Goal: Answer question/provide support: Share knowledge or assist other users

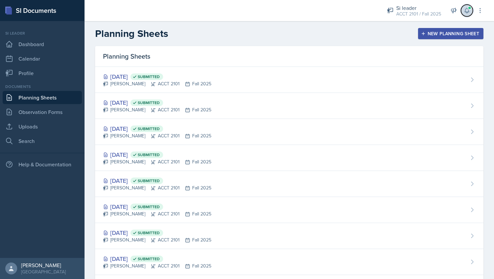
click at [465, 12] on icon at bounding box center [466, 10] width 4 height 5
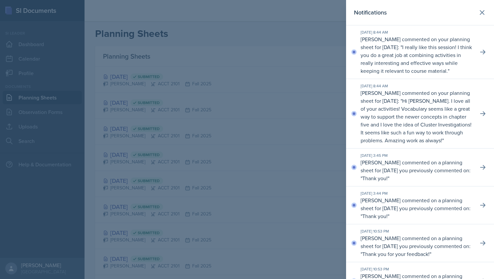
click at [268, 43] on div at bounding box center [247, 139] width 494 height 279
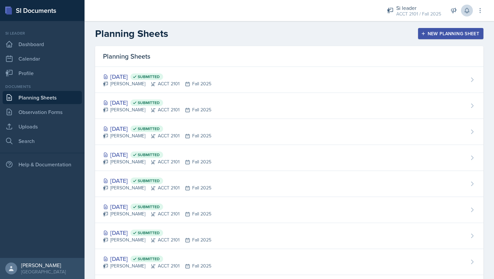
click at [461, 13] on div "Si leader ACCT 2101 / Fall 2025 Team lead The Phantoms of The Opera / Fall 2025…" at bounding box center [430, 10] width 106 height 21
click at [467, 11] on icon at bounding box center [466, 10] width 7 height 7
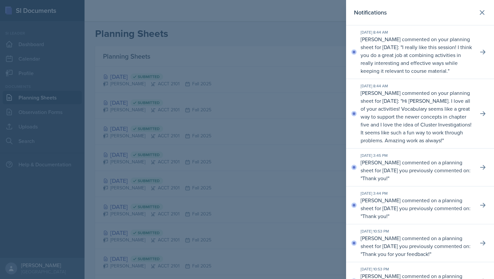
click at [425, 53] on p "I really like this session! I think you do a great job at combining activities …" at bounding box center [415, 59] width 111 height 31
click at [477, 58] on button at bounding box center [482, 52] width 12 height 12
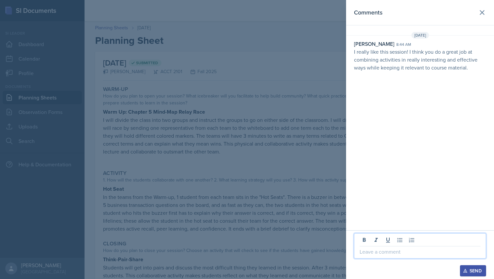
click at [386, 254] on p at bounding box center [419, 252] width 121 height 8
click at [430, 250] on p "Thank you <3" at bounding box center [419, 252] width 121 height 8
copy p "Thank you <3"
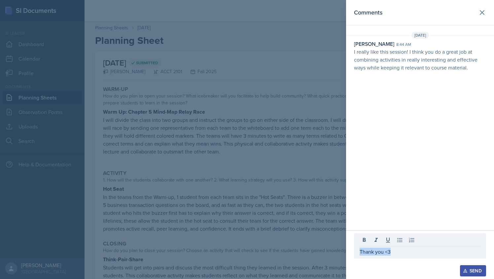
click at [469, 274] on div "Send" at bounding box center [472, 271] width 17 height 5
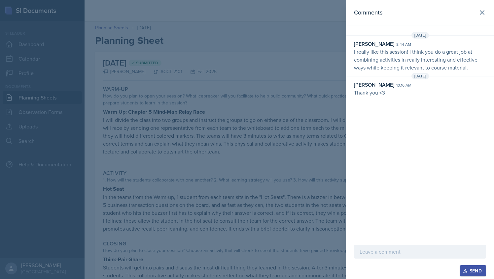
click at [165, 62] on div at bounding box center [247, 139] width 494 height 279
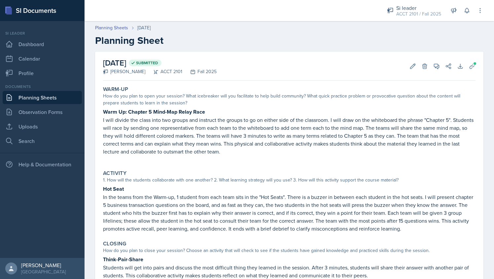
click at [115, 33] on div "Planning Sheets [DATE] Planning Sheet" at bounding box center [288, 35] width 409 height 22
click at [114, 30] on link "Planning Sheets" at bounding box center [111, 27] width 33 height 7
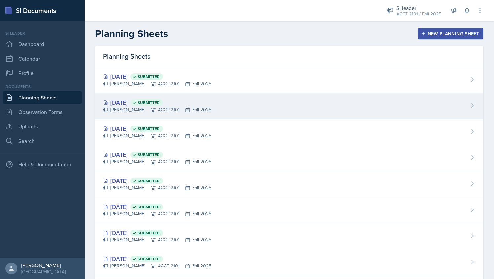
click at [137, 112] on div "[PERSON_NAME] ACCT 2101 Fall 2025" at bounding box center [157, 110] width 108 height 7
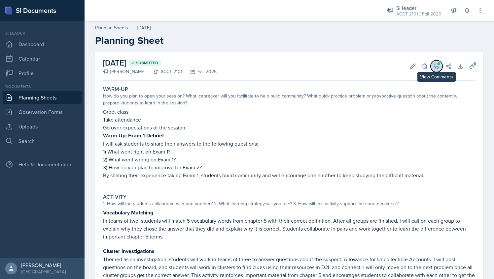
click at [434, 66] on icon at bounding box center [436, 66] width 7 height 7
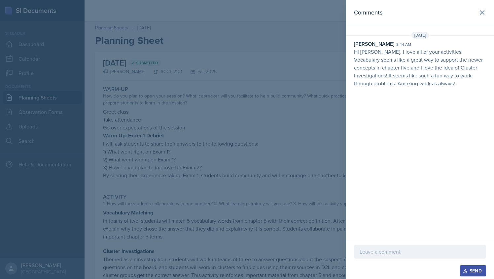
click at [383, 253] on p at bounding box center [419, 252] width 121 height 8
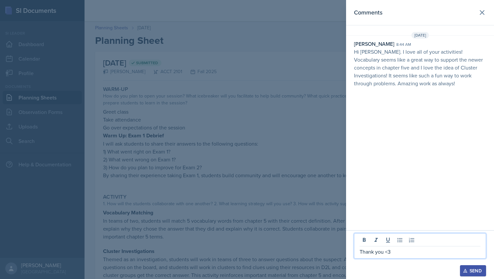
click at [464, 269] on icon "button" at bounding box center [465, 271] width 5 height 5
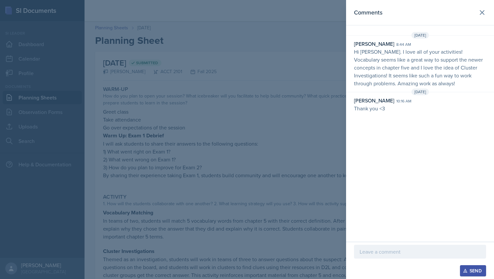
click at [245, 159] on div at bounding box center [247, 139] width 494 height 279
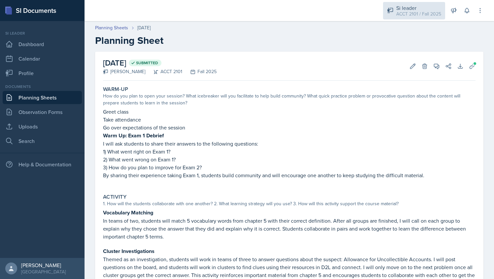
click at [401, 16] on div "ACCT 2101 / Fall 2025" at bounding box center [418, 14] width 45 height 7
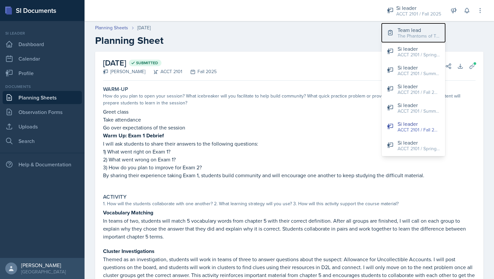
click at [401, 31] on div "Team lead" at bounding box center [418, 30] width 42 height 8
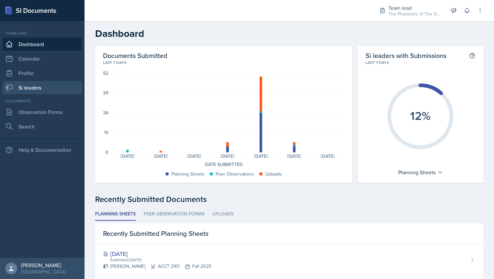
click at [44, 82] on link "Si leaders" at bounding box center [42, 87] width 79 height 13
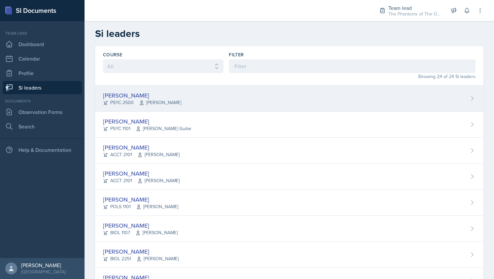
click at [171, 103] on span "[PERSON_NAME]" at bounding box center [160, 102] width 42 height 7
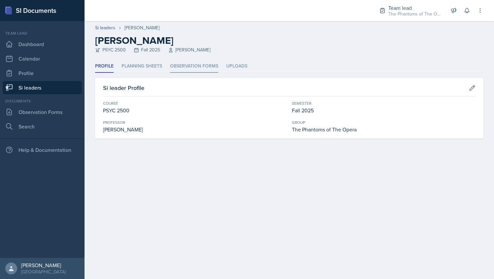
click at [172, 62] on li "Observation Forms" at bounding box center [194, 66] width 48 height 13
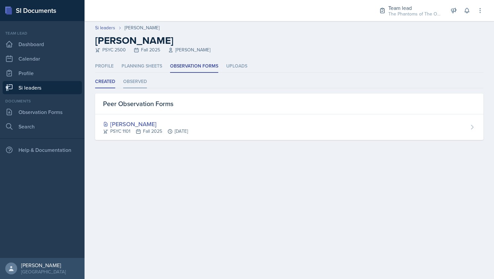
click at [132, 82] on li "Observed" at bounding box center [135, 82] width 24 height 13
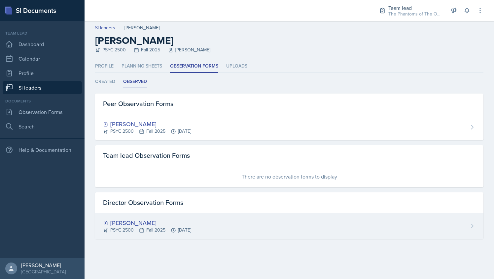
click at [174, 230] on icon at bounding box center [173, 230] width 5 height 5
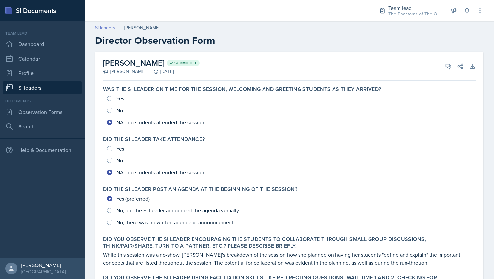
click at [112, 27] on link "Si leaders" at bounding box center [105, 27] width 20 height 7
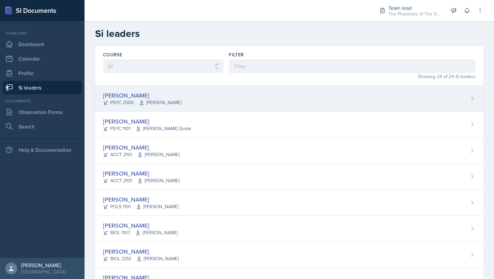
click at [166, 92] on div "[PERSON_NAME]" at bounding box center [142, 95] width 78 height 9
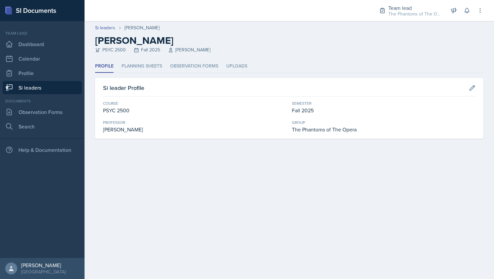
click at [191, 74] on div "Profile Planning Sheets Observation Forms Uploads Profile Planning Sheets Obser…" at bounding box center [289, 99] width 388 height 79
click at [191, 72] on li "Observation Forms" at bounding box center [194, 66] width 48 height 13
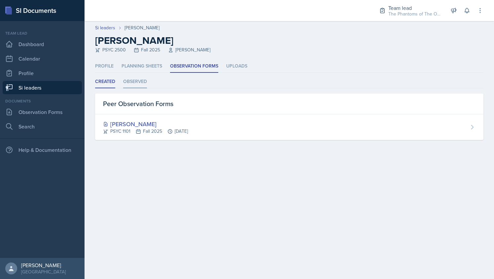
click at [132, 83] on li "Observed" at bounding box center [135, 82] width 24 height 13
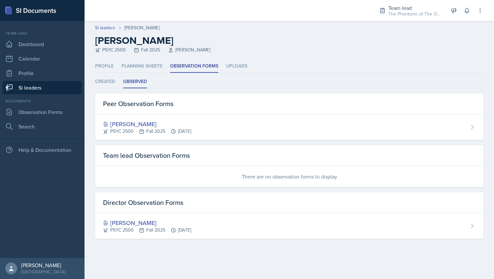
click at [49, 88] on link "Si leaders" at bounding box center [42, 87] width 79 height 13
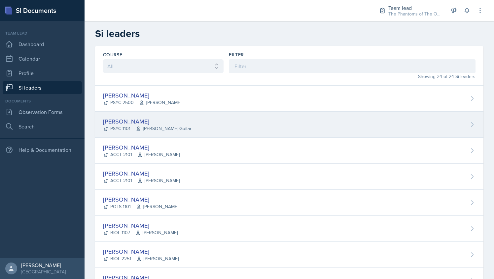
click at [166, 121] on div "[PERSON_NAME]" at bounding box center [147, 121] width 88 height 9
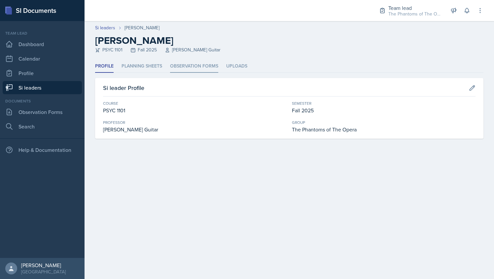
click at [180, 67] on li "Observation Forms" at bounding box center [194, 66] width 48 height 13
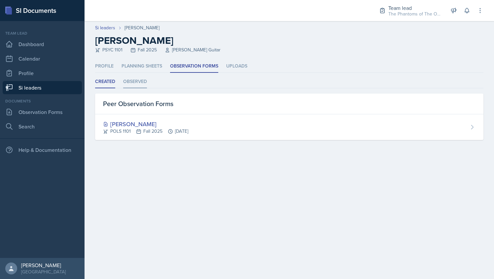
click at [143, 83] on li "Observed" at bounding box center [135, 82] width 24 height 13
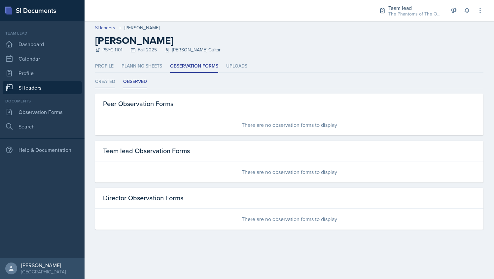
click at [102, 85] on li "Created" at bounding box center [105, 82] width 20 height 13
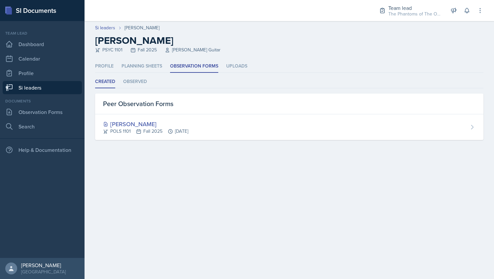
click at [52, 84] on link "Si leaders" at bounding box center [42, 87] width 79 height 13
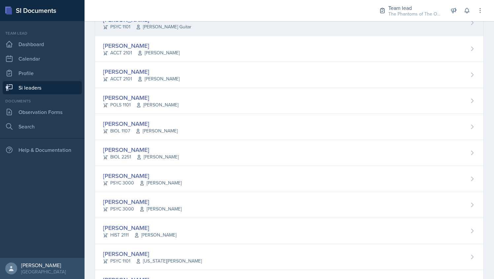
scroll to position [104, 0]
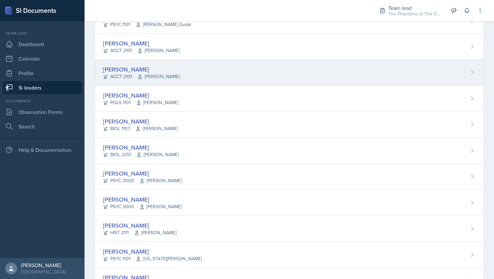
click at [187, 76] on div "[PERSON_NAME] ACCT 2101 [PERSON_NAME]" at bounding box center [289, 73] width 388 height 26
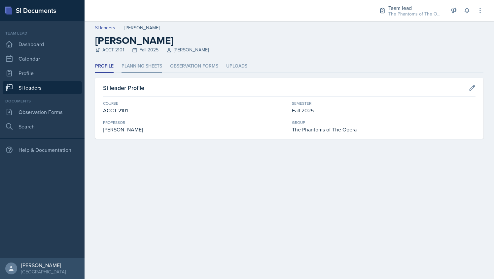
click at [147, 68] on li "Planning Sheets" at bounding box center [141, 66] width 41 height 13
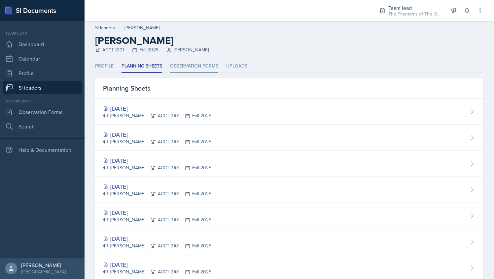
click at [180, 67] on li "Observation Forms" at bounding box center [194, 66] width 48 height 13
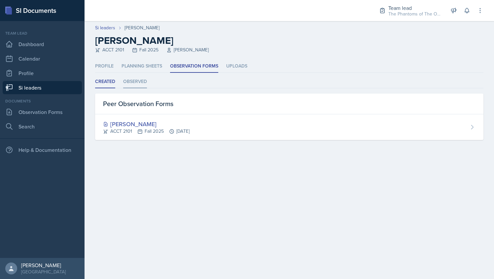
click at [140, 79] on li "Observed" at bounding box center [135, 82] width 24 height 13
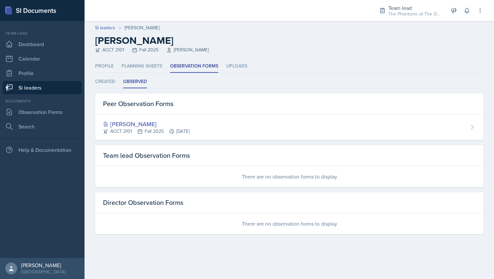
click at [118, 66] on ul "Profile Planning Sheets Observation Forms Uploads" at bounding box center [289, 66] width 388 height 13
click at [107, 65] on li "Profile" at bounding box center [104, 66] width 18 height 13
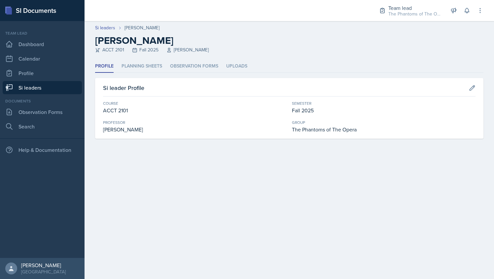
click at [59, 86] on link "Si leaders" at bounding box center [42, 87] width 79 height 13
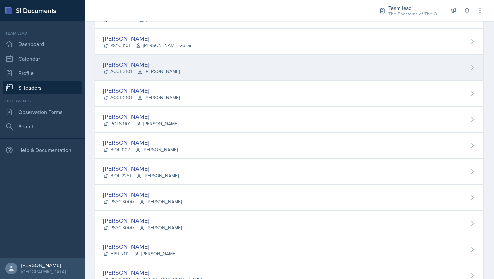
scroll to position [84, 0]
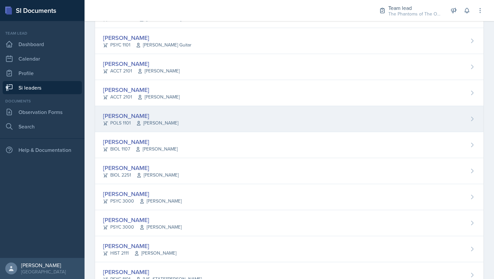
click at [189, 119] on div "[PERSON_NAME] POLS 1101 [PERSON_NAME]" at bounding box center [289, 119] width 388 height 26
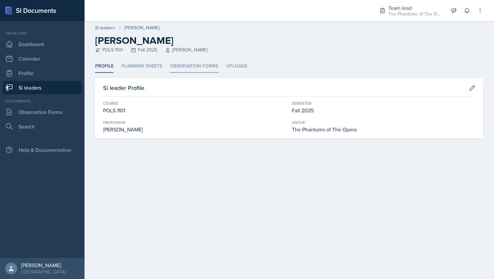
click at [192, 70] on li "Observation Forms" at bounding box center [194, 66] width 48 height 13
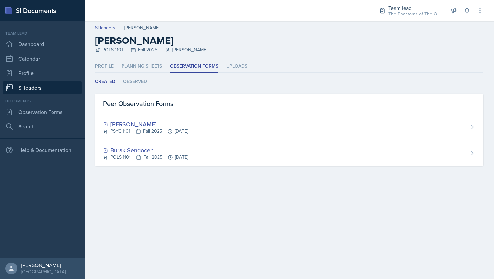
click at [142, 77] on li "Observed" at bounding box center [135, 82] width 24 height 13
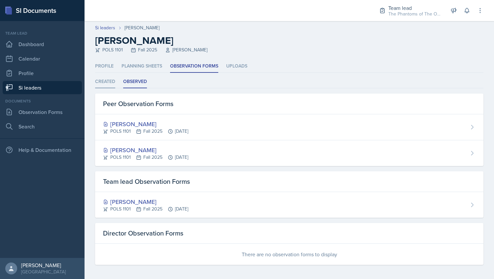
click at [109, 81] on li "Created" at bounding box center [105, 82] width 20 height 13
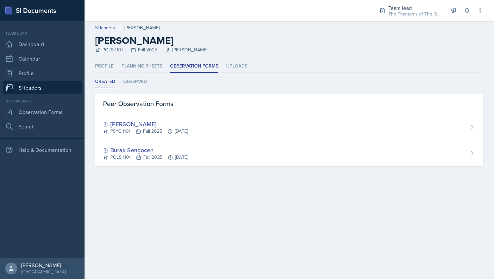
click at [47, 84] on link "Si leaders" at bounding box center [42, 87] width 79 height 13
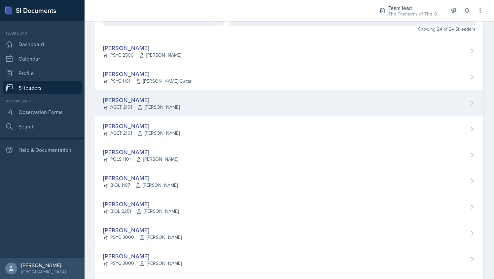
scroll to position [50, 0]
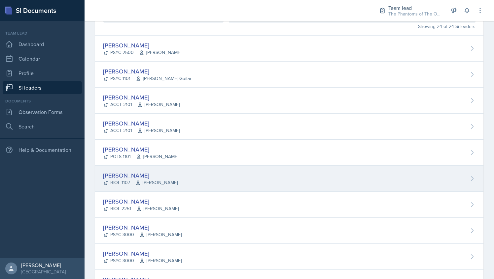
click at [172, 175] on div "[PERSON_NAME]" at bounding box center [140, 175] width 75 height 9
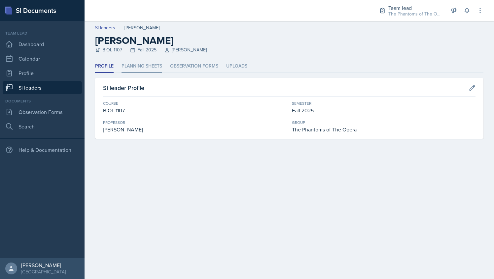
click at [143, 66] on li "Planning Sheets" at bounding box center [141, 66] width 41 height 13
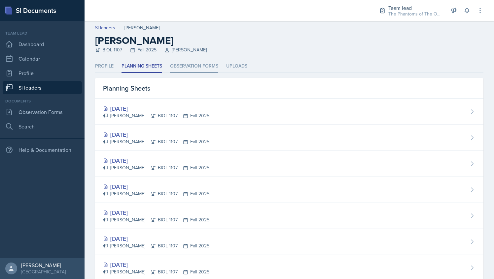
click at [191, 66] on li "Observation Forms" at bounding box center [194, 66] width 48 height 13
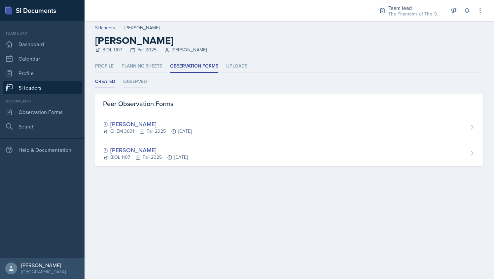
click at [136, 85] on li "Observed" at bounding box center [135, 82] width 24 height 13
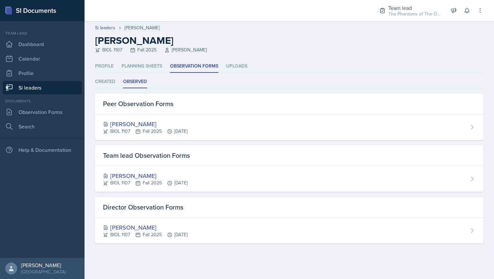
click at [65, 92] on link "Si leaders" at bounding box center [42, 87] width 79 height 13
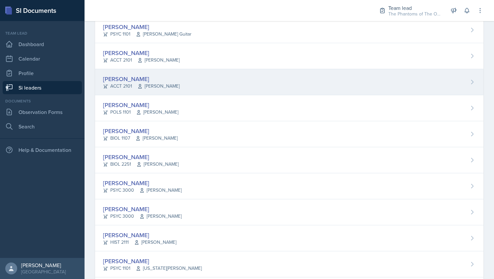
scroll to position [96, 0]
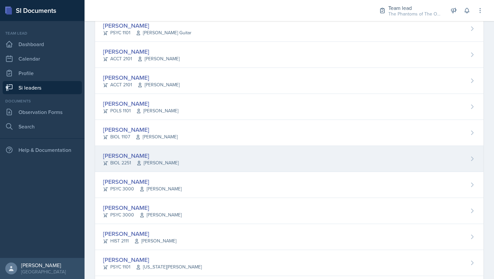
click at [193, 156] on div "[PERSON_NAME] BIOL 2251 Vennece [PERSON_NAME]" at bounding box center [289, 159] width 388 height 26
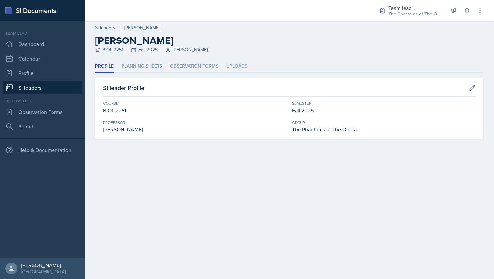
click at [180, 73] on div "Profile Planning Sheets Observation Forms Uploads Profile Planning Sheets Obser…" at bounding box center [289, 99] width 388 height 79
click at [180, 68] on li "Observation Forms" at bounding box center [194, 66] width 48 height 13
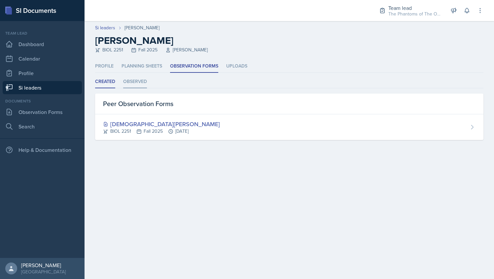
click at [146, 79] on li "Observed" at bounding box center [135, 82] width 24 height 13
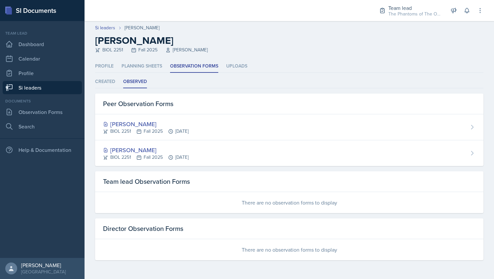
click at [48, 85] on link "Si leaders" at bounding box center [42, 87] width 79 height 13
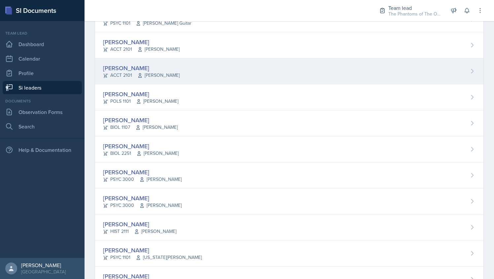
scroll to position [111, 0]
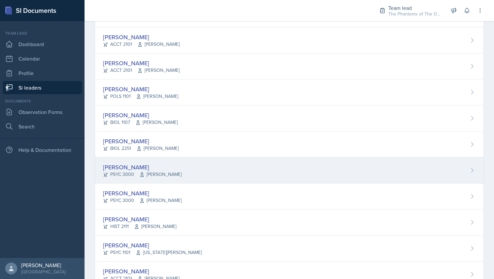
click at [153, 169] on div "[PERSON_NAME]" at bounding box center [142, 167] width 79 height 9
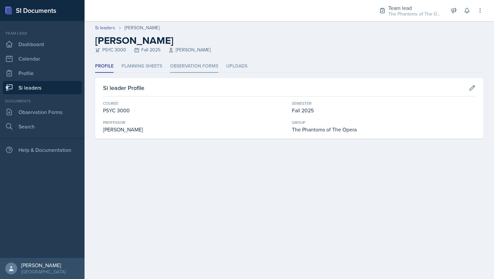
click at [197, 67] on li "Observation Forms" at bounding box center [194, 66] width 48 height 13
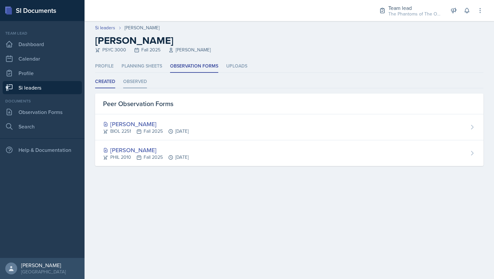
click at [130, 79] on li "Observed" at bounding box center [135, 82] width 24 height 13
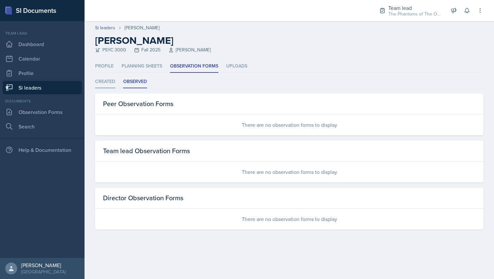
click at [103, 83] on li "Created" at bounding box center [105, 82] width 20 height 13
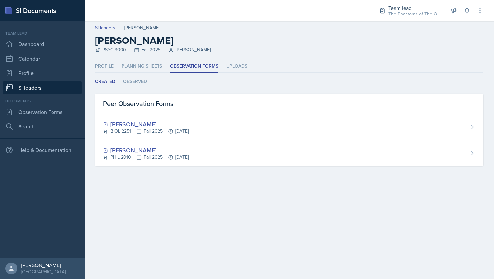
click at [63, 92] on link "Si leaders" at bounding box center [42, 87] width 79 height 13
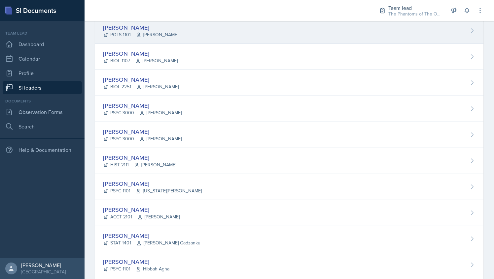
scroll to position [179, 0]
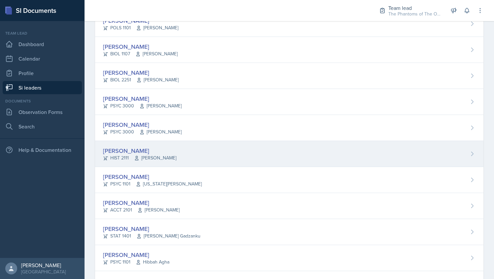
click at [166, 155] on span "[PERSON_NAME]" at bounding box center [155, 158] width 42 height 7
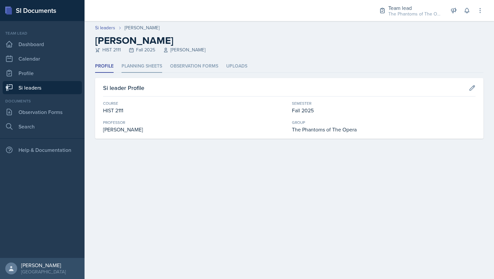
click at [143, 70] on li "Planning Sheets" at bounding box center [141, 66] width 41 height 13
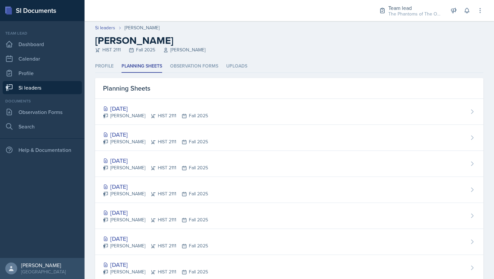
click at [185, 73] on div "Profile Planning Sheets Observation Forms Uploads Profile Planning Sheets Obser…" at bounding box center [289, 248] width 388 height 377
click at [185, 59] on header "Si leaders [PERSON_NAME] [PERSON_NAME] HIST 2111 Fall 2025 [PERSON_NAME]" at bounding box center [288, 40] width 409 height 39
click at [191, 66] on li "Observation Forms" at bounding box center [194, 66] width 48 height 13
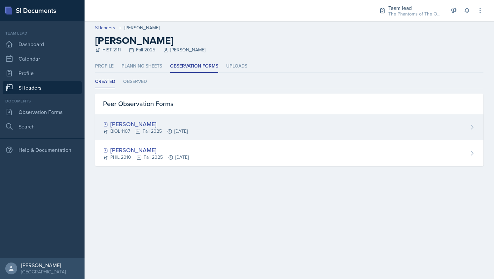
click at [124, 125] on div "[PERSON_NAME]" at bounding box center [145, 124] width 84 height 9
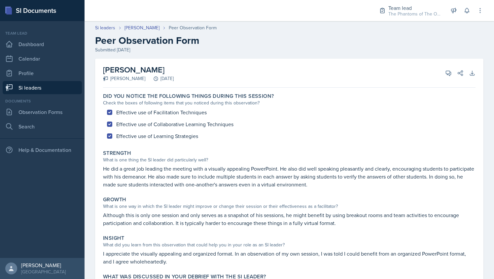
drag, startPoint x: 105, startPoint y: 69, endPoint x: 203, endPoint y: 67, distance: 98.3
click at [203, 67] on div "[PERSON_NAME] [PERSON_NAME] [DATE] View Comments Comments Send Share Download A…" at bounding box center [289, 73] width 372 height 29
copy h2 "[PERSON_NAME]"
click at [137, 30] on link "[PERSON_NAME]" at bounding box center [141, 27] width 35 height 7
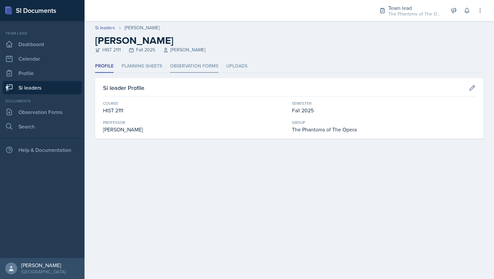
click at [177, 61] on li "Observation Forms" at bounding box center [194, 66] width 48 height 13
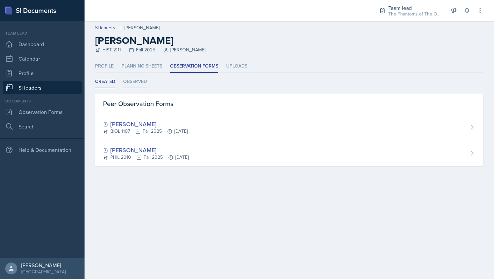
click at [137, 85] on li "Observed" at bounding box center [135, 82] width 24 height 13
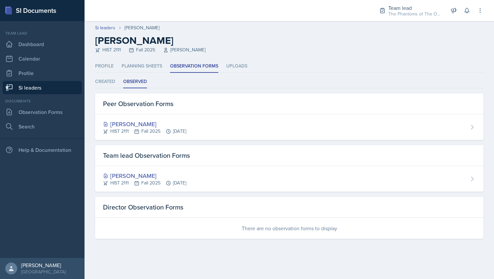
click at [60, 93] on link "Si leaders" at bounding box center [42, 87] width 79 height 13
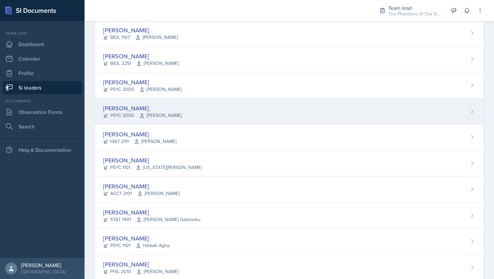
scroll to position [196, 0]
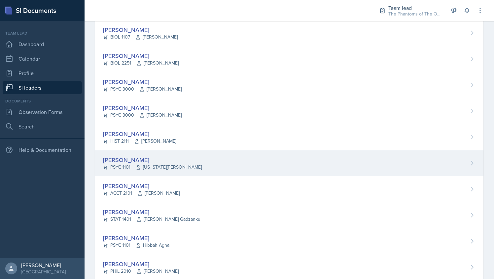
click at [175, 164] on div "[PERSON_NAME] PSYC 1101 [US_STATE][PERSON_NAME]" at bounding box center [289, 163] width 388 height 26
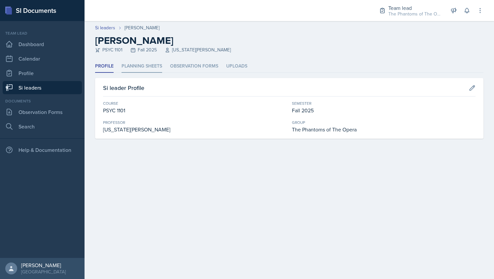
click at [129, 69] on li "Planning Sheets" at bounding box center [141, 66] width 41 height 13
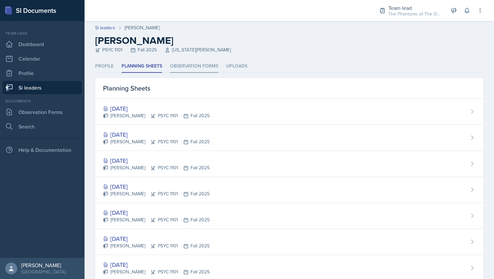
click at [180, 65] on li "Observation Forms" at bounding box center [194, 66] width 48 height 13
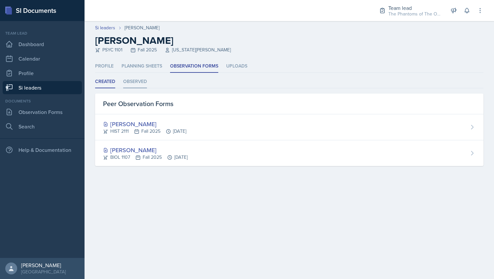
click at [136, 82] on li "Observed" at bounding box center [135, 82] width 24 height 13
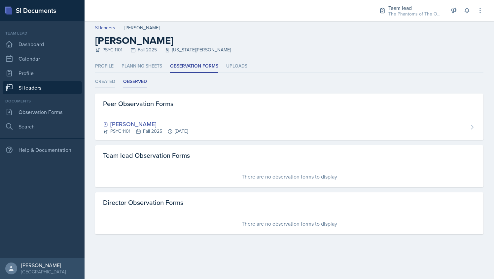
click at [112, 77] on li "Created" at bounding box center [105, 82] width 20 height 13
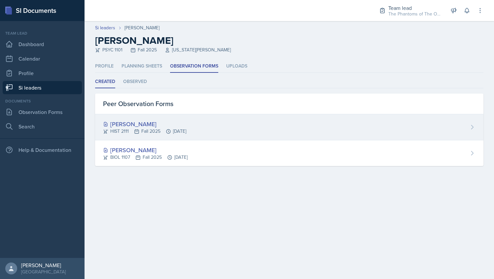
click at [157, 122] on div "[PERSON_NAME]" at bounding box center [144, 124] width 83 height 9
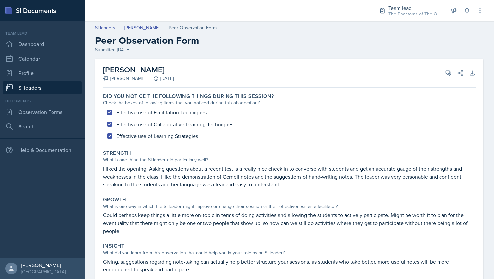
drag, startPoint x: 106, startPoint y: 69, endPoint x: 159, endPoint y: 74, distance: 53.7
click at [159, 74] on h2 "[PERSON_NAME]" at bounding box center [138, 70] width 71 height 12
copy h2 "[PERSON_NAME]"
click at [140, 31] on link "[PERSON_NAME]" at bounding box center [141, 27] width 35 height 7
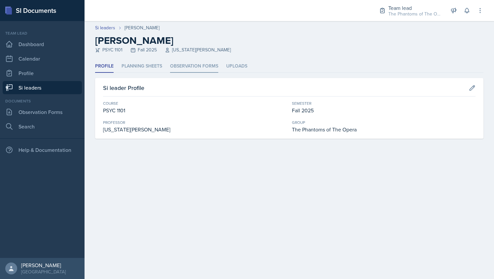
click at [186, 70] on li "Observation Forms" at bounding box center [194, 66] width 48 height 13
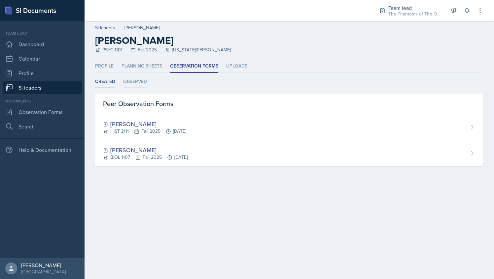
click at [135, 81] on li "Observed" at bounding box center [135, 82] width 24 height 13
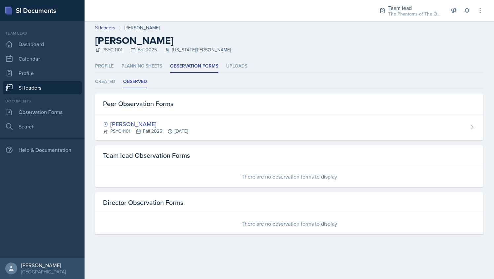
click at [48, 88] on link "Si leaders" at bounding box center [42, 87] width 79 height 13
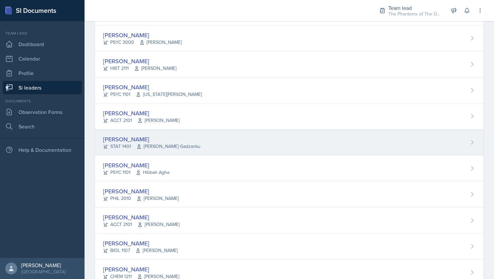
scroll to position [270, 0]
click at [213, 140] on div "[PERSON_NAME] STAT 1401 [PERSON_NAME] Gadzanku" at bounding box center [289, 142] width 388 height 26
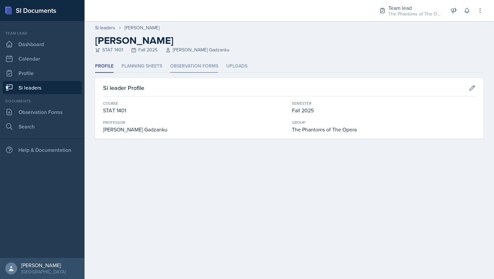
click at [196, 70] on li "Observation Forms" at bounding box center [194, 66] width 48 height 13
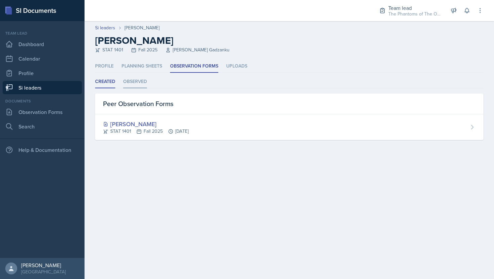
click at [142, 82] on li "Observed" at bounding box center [135, 82] width 24 height 13
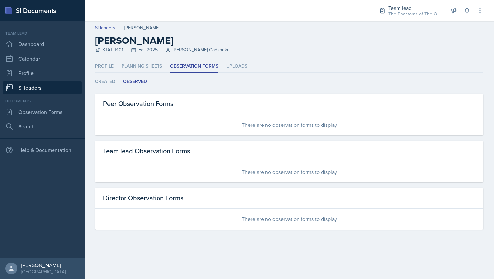
click at [41, 84] on link "Si leaders" at bounding box center [42, 87] width 79 height 13
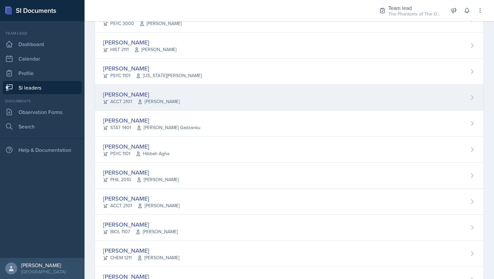
scroll to position [289, 0]
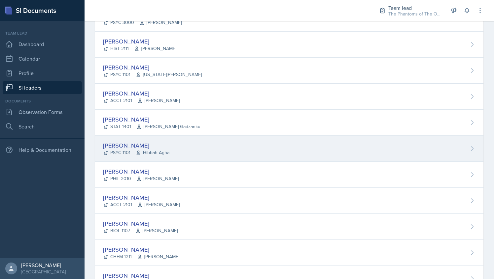
click at [174, 143] on div "[PERSON_NAME] PSYC 1101 Hibbah Agha" at bounding box center [289, 149] width 388 height 26
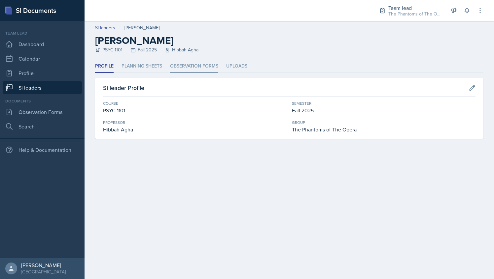
click at [191, 67] on li "Observation Forms" at bounding box center [194, 66] width 48 height 13
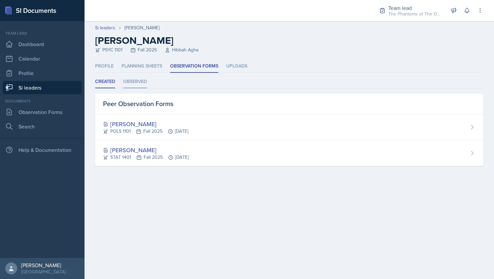
click at [139, 81] on li "Observed" at bounding box center [135, 82] width 24 height 13
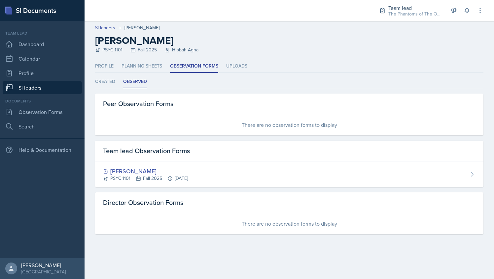
click at [45, 91] on link "Si leaders" at bounding box center [42, 87] width 79 height 13
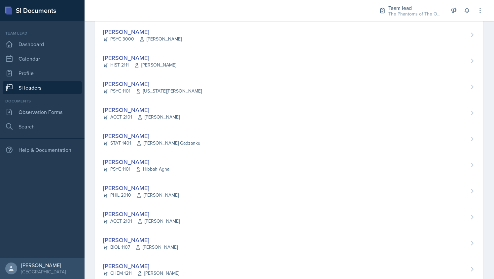
scroll to position [273, 0]
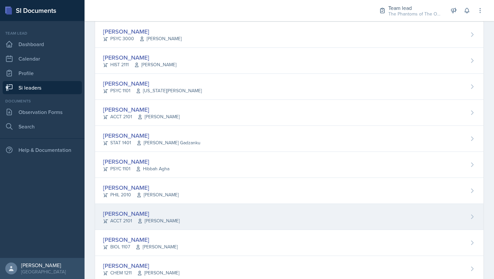
click at [191, 216] on div "[PERSON_NAME] ACCT 2101 [PERSON_NAME]" at bounding box center [289, 217] width 388 height 26
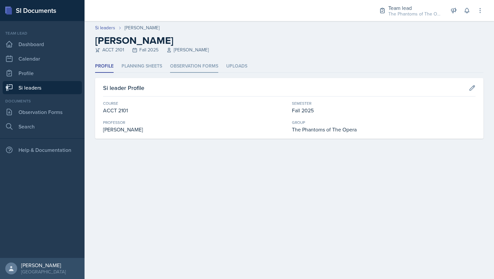
click at [197, 61] on li "Observation Forms" at bounding box center [194, 66] width 48 height 13
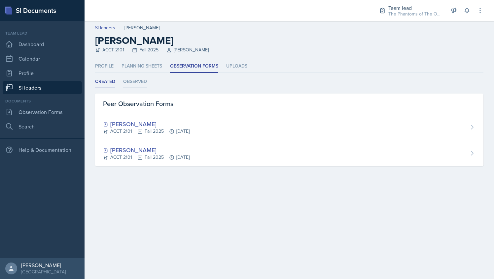
click at [139, 82] on li "Observed" at bounding box center [135, 82] width 24 height 13
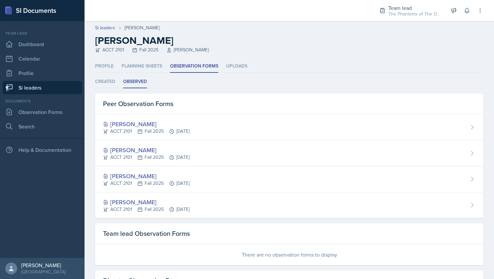
click at [45, 89] on link "Si leaders" at bounding box center [42, 87] width 79 height 13
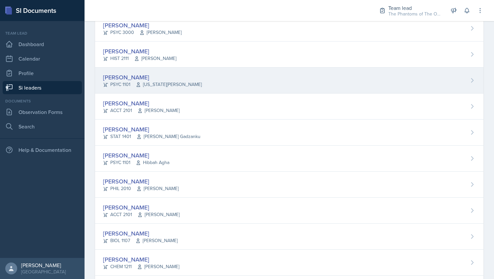
scroll to position [291, 0]
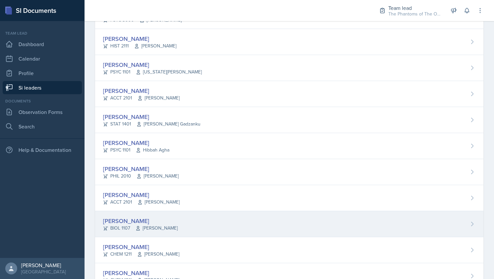
click at [177, 225] on span "[PERSON_NAME]" at bounding box center [156, 228] width 42 height 7
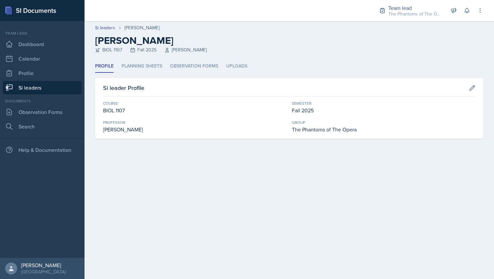
click at [189, 60] on header "Si leaders [PERSON_NAME] [PERSON_NAME] BIOL 1107 Fall 2025 [PERSON_NAME]" at bounding box center [288, 40] width 409 height 39
click at [189, 62] on li "Observation Forms" at bounding box center [194, 66] width 48 height 13
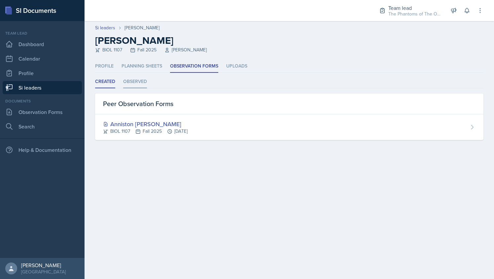
click at [139, 80] on li "Observed" at bounding box center [135, 82] width 24 height 13
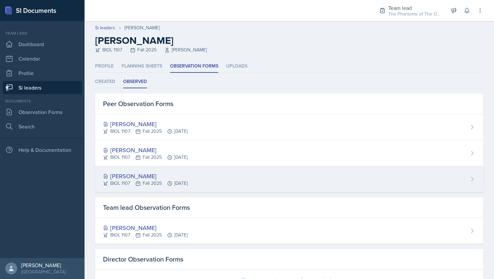
scroll to position [27, 0]
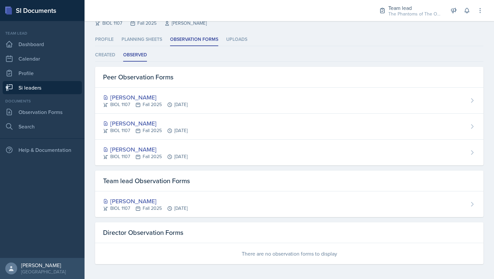
click at [39, 88] on link "Si leaders" at bounding box center [42, 87] width 79 height 13
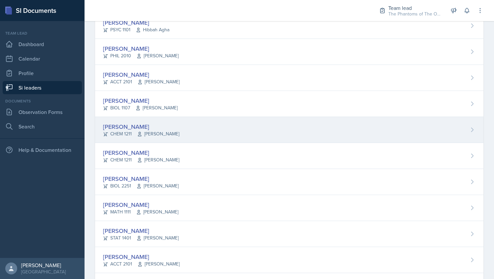
scroll to position [412, 0]
click at [218, 129] on div "[PERSON_NAME] CHEM 1211 [PERSON_NAME]" at bounding box center [289, 130] width 388 height 26
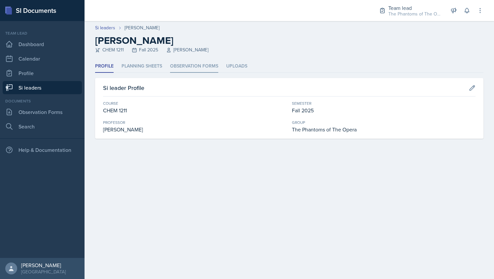
click at [189, 63] on li "Observation Forms" at bounding box center [194, 66] width 48 height 13
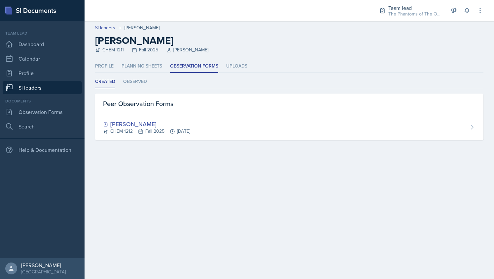
click at [137, 75] on div "Profile Planning Sheets Observation Forms Uploads Profile Planning Sheets Obser…" at bounding box center [289, 100] width 388 height 80
click at [138, 78] on li "Observed" at bounding box center [135, 82] width 24 height 13
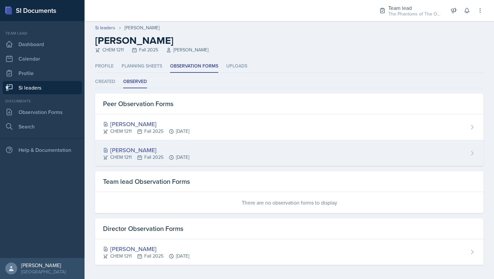
scroll to position [1, 0]
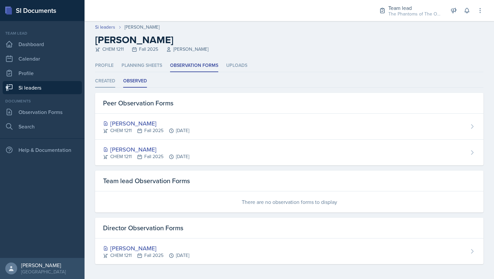
click at [100, 84] on li "Created" at bounding box center [105, 81] width 20 height 13
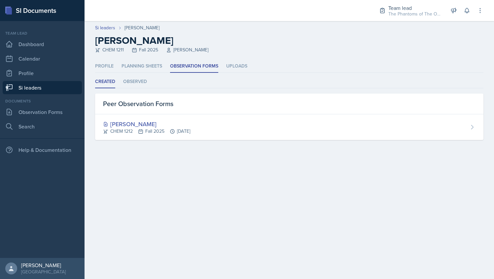
click at [44, 87] on link "Si leaders" at bounding box center [42, 87] width 79 height 13
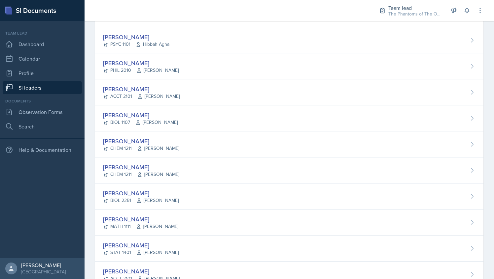
scroll to position [444, 0]
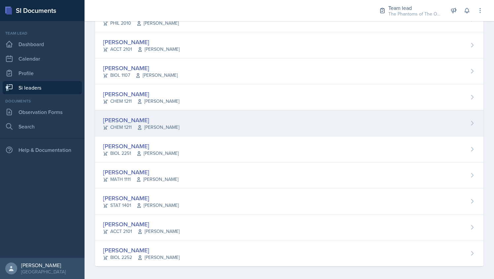
click at [169, 117] on div "[PERSON_NAME] CHEM 1211 [PERSON_NAME]" at bounding box center [289, 124] width 388 height 26
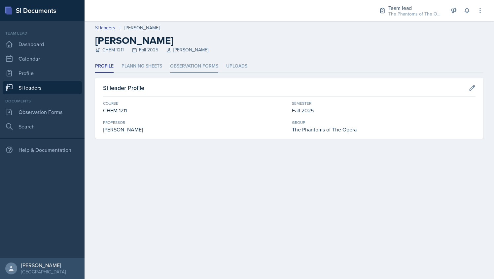
click at [188, 66] on li "Observation Forms" at bounding box center [194, 66] width 48 height 13
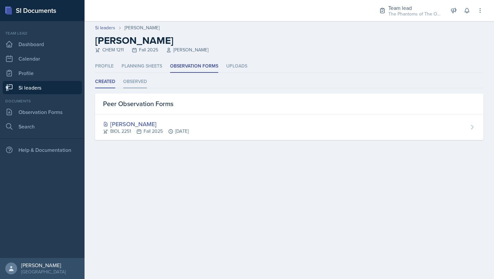
click at [131, 80] on li "Observed" at bounding box center [135, 82] width 24 height 13
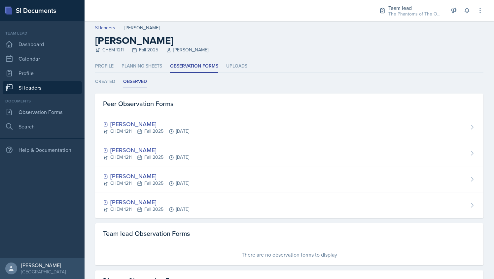
click at [105, 89] on div "Created Observed Created Observed Peer Observation Forms [PERSON_NAME] BIOL 225…" at bounding box center [289, 194] width 388 height 237
click at [107, 81] on li "Created" at bounding box center [105, 82] width 20 height 13
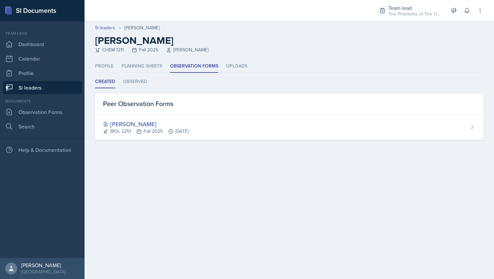
click at [58, 88] on link "Si leaders" at bounding box center [42, 87] width 79 height 13
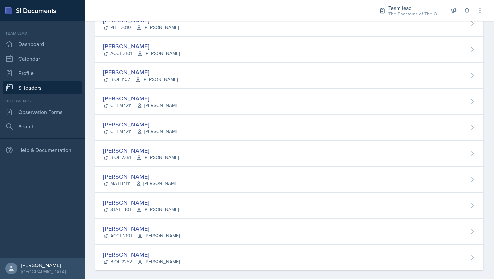
scroll to position [444, 0]
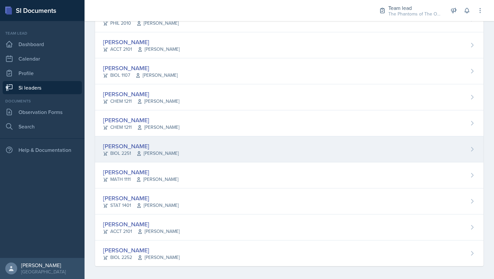
click at [154, 147] on div "[PERSON_NAME]" at bounding box center [141, 146] width 76 height 9
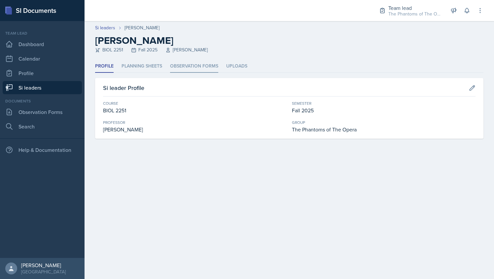
click at [178, 62] on li "Observation Forms" at bounding box center [194, 66] width 48 height 13
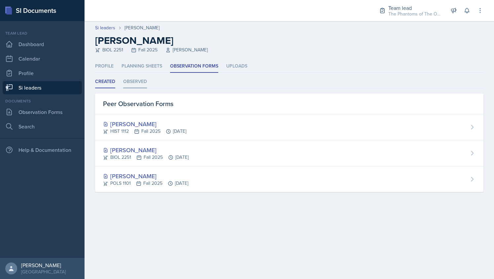
click at [140, 87] on li "Observed" at bounding box center [135, 82] width 24 height 13
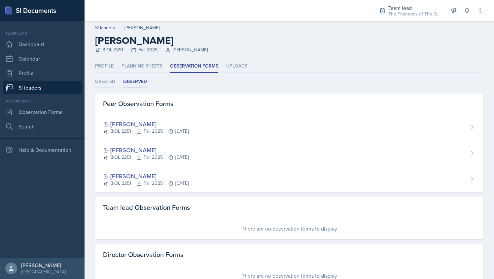
click at [106, 83] on li "Created" at bounding box center [105, 82] width 20 height 13
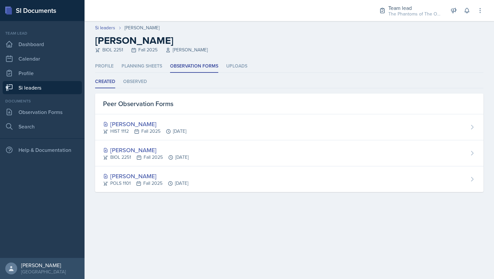
click at [39, 83] on link "Si leaders" at bounding box center [42, 87] width 79 height 13
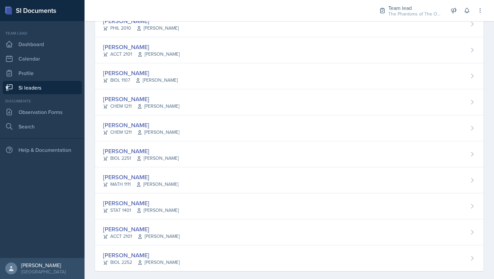
scroll to position [444, 0]
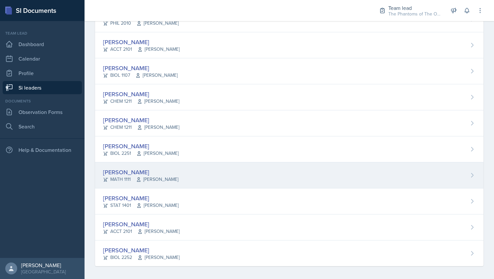
click at [181, 170] on div "[PERSON_NAME] MATH 1111 [PERSON_NAME]" at bounding box center [289, 176] width 388 height 26
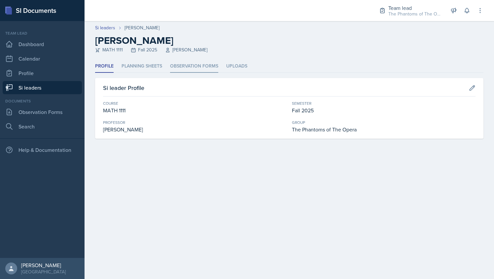
click at [181, 64] on li "Observation Forms" at bounding box center [194, 66] width 48 height 13
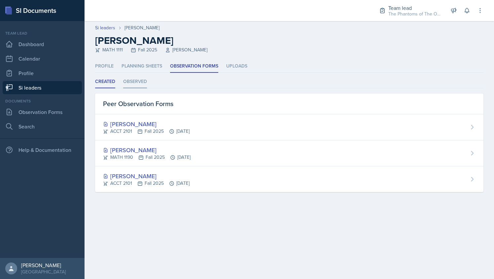
click at [134, 85] on li "Observed" at bounding box center [135, 82] width 24 height 13
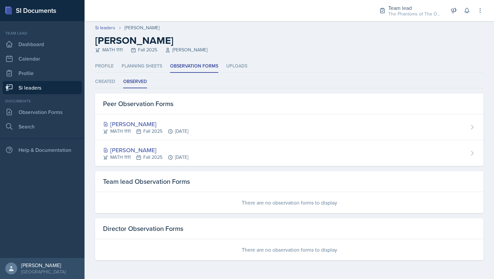
click at [53, 89] on link "Si leaders" at bounding box center [42, 87] width 79 height 13
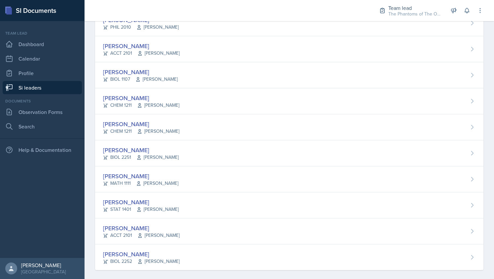
scroll to position [444, 0]
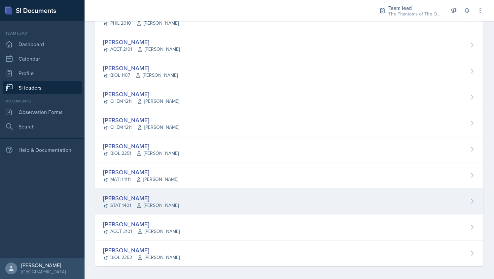
click at [152, 196] on div "[PERSON_NAME]" at bounding box center [141, 198] width 76 height 9
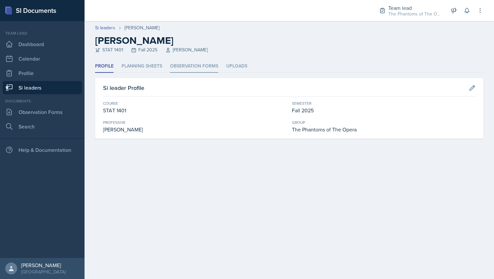
click at [191, 65] on li "Observation Forms" at bounding box center [194, 66] width 48 height 13
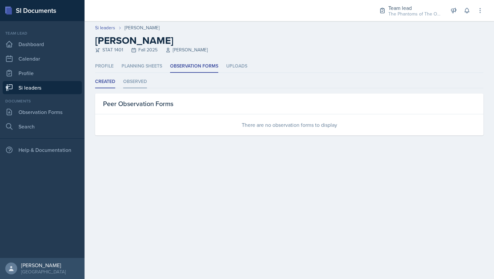
click at [137, 82] on li "Observed" at bounding box center [135, 82] width 24 height 13
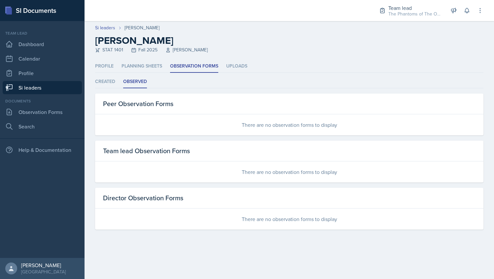
click at [47, 87] on link "Si leaders" at bounding box center [42, 87] width 79 height 13
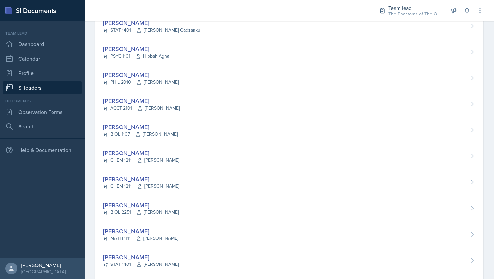
scroll to position [444, 0]
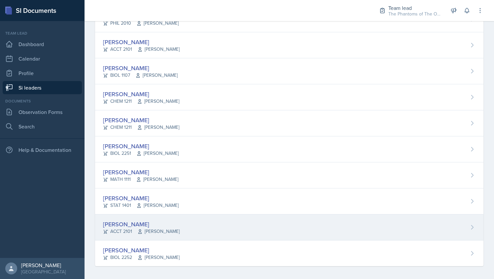
click at [162, 228] on span "[PERSON_NAME]" at bounding box center [158, 231] width 42 height 7
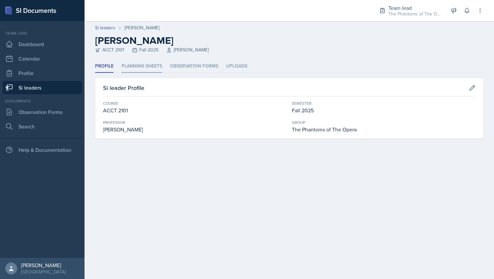
click at [153, 67] on li "Planning Sheets" at bounding box center [141, 66] width 41 height 13
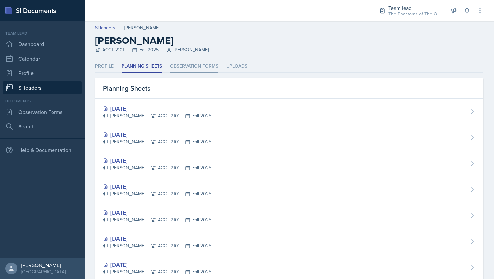
click at [183, 63] on li "Observation Forms" at bounding box center [194, 66] width 48 height 13
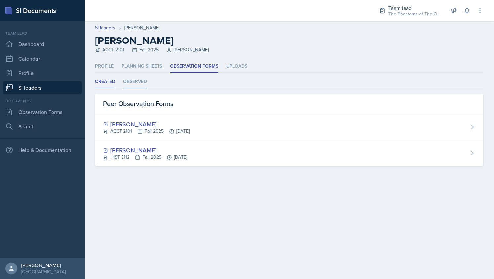
click at [139, 82] on li "Observed" at bounding box center [135, 82] width 24 height 13
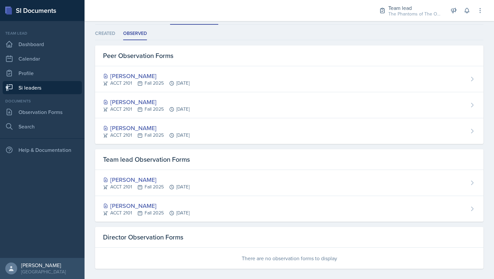
scroll to position [53, 0]
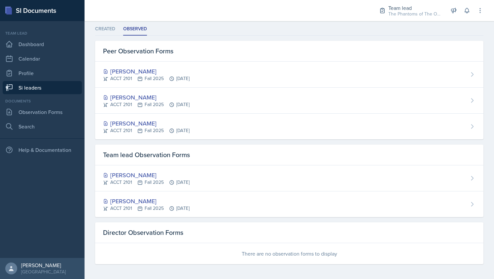
click at [61, 86] on link "Si leaders" at bounding box center [42, 87] width 79 height 13
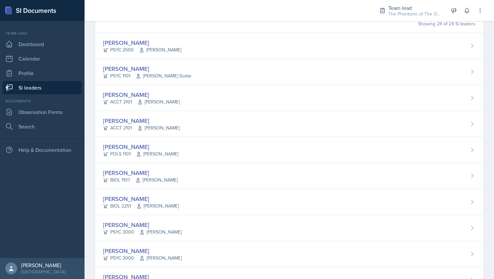
click at [36, 87] on link "Si leaders" at bounding box center [42, 87] width 79 height 13
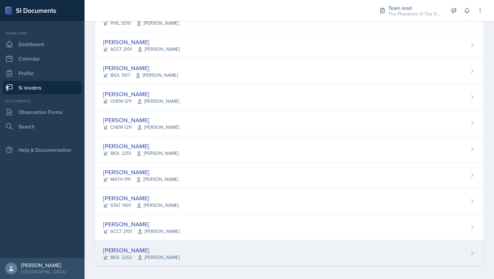
click at [170, 250] on div "[PERSON_NAME]" at bounding box center [141, 250] width 77 height 9
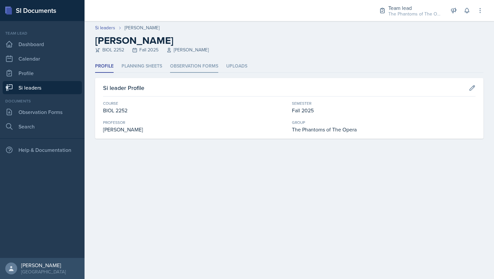
click at [179, 67] on li "Observation Forms" at bounding box center [194, 66] width 48 height 13
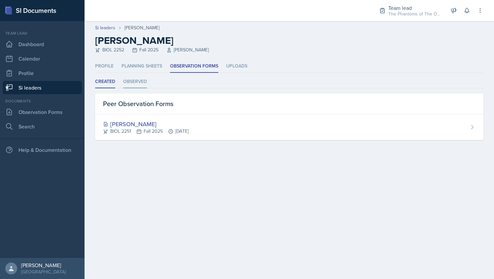
click at [138, 79] on li "Observed" at bounding box center [135, 82] width 24 height 13
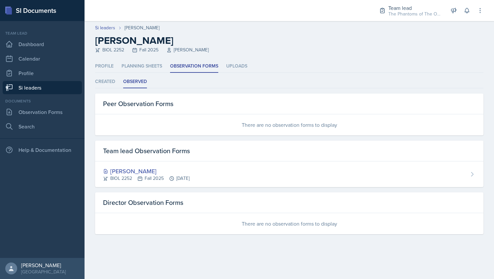
click at [44, 86] on link "Si leaders" at bounding box center [42, 87] width 79 height 13
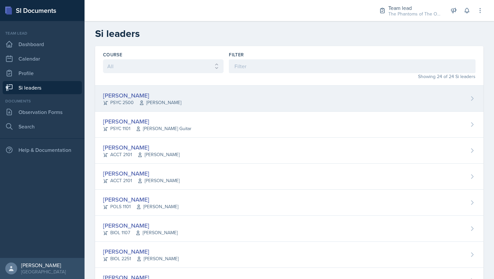
click at [159, 98] on div "[PERSON_NAME]" at bounding box center [142, 95] width 78 height 9
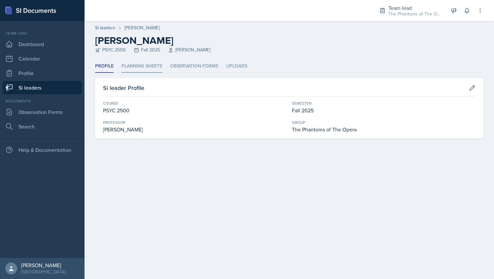
click at [133, 70] on li "Planning Sheets" at bounding box center [141, 66] width 41 height 13
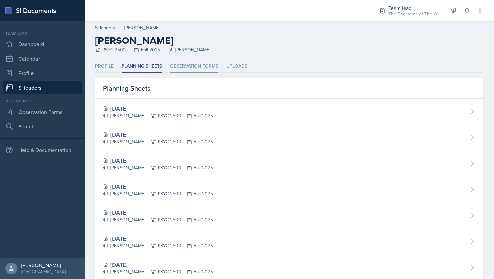
click at [178, 64] on li "Observation Forms" at bounding box center [194, 66] width 48 height 13
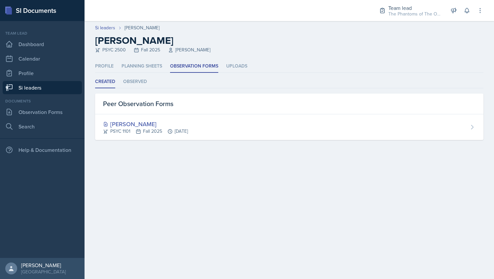
click at [273, 66] on ul "Profile Planning Sheets Observation Forms Uploads" at bounding box center [289, 66] width 388 height 13
click at [56, 86] on link "Si leaders" at bounding box center [42, 87] width 79 height 13
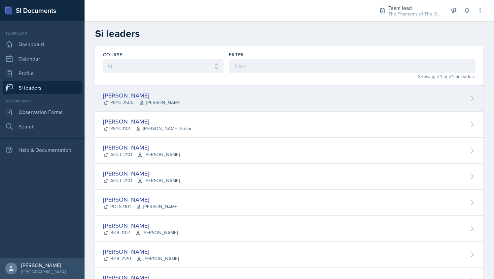
click at [155, 101] on span "[PERSON_NAME]" at bounding box center [160, 102] width 42 height 7
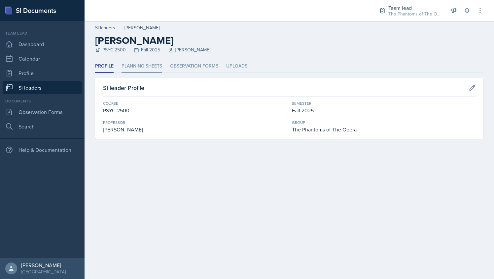
click at [147, 63] on li "Planning Sheets" at bounding box center [141, 66] width 41 height 13
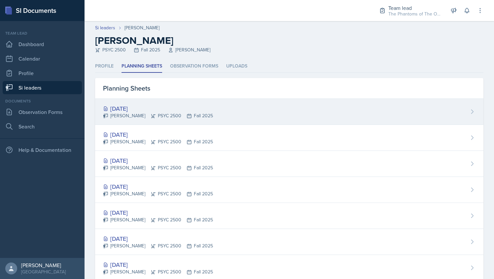
click at [206, 115] on div "[DATE] [PERSON_NAME] PSYC 2500 Fall 2025" at bounding box center [289, 112] width 388 height 26
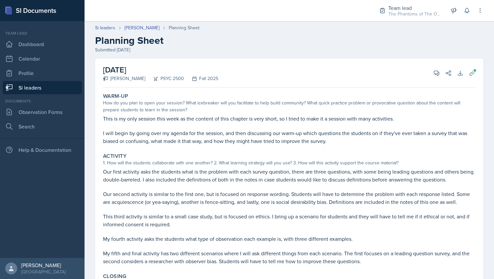
click at [41, 83] on link "Si leaders" at bounding box center [42, 87] width 79 height 13
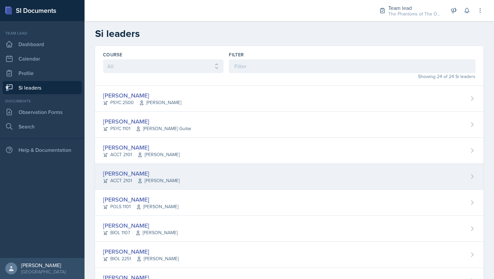
click at [153, 178] on span "[PERSON_NAME]" at bounding box center [158, 181] width 42 height 7
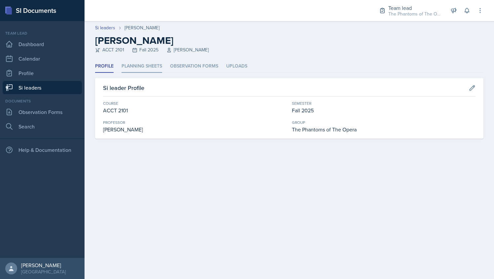
click at [146, 71] on li "Planning Sheets" at bounding box center [141, 66] width 41 height 13
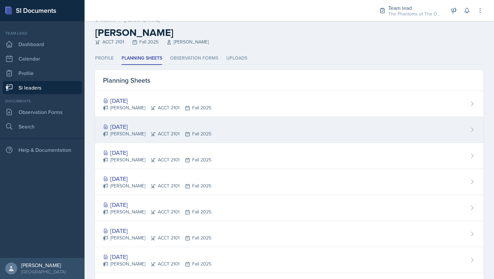
scroll to position [8, 0]
click at [200, 133] on div "[PERSON_NAME] ACCT 2101 Fall 2025" at bounding box center [157, 133] width 108 height 7
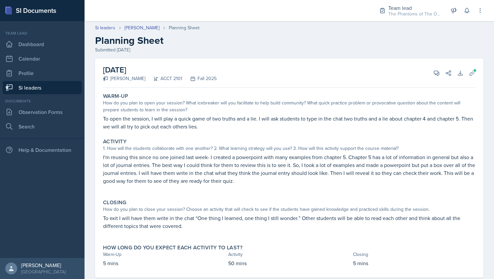
click at [135, 32] on div "Si leaders [PERSON_NAME] Planning Sheet Planning Sheet Submitted [DATE]" at bounding box center [288, 38] width 409 height 29
click at [135, 29] on link "[PERSON_NAME]" at bounding box center [141, 27] width 35 height 7
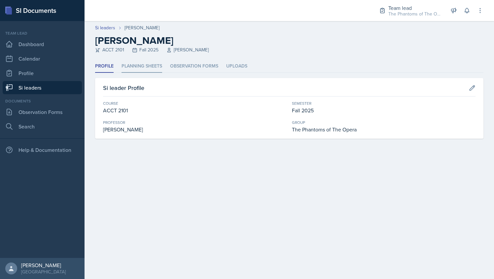
click at [147, 71] on li "Planning Sheets" at bounding box center [141, 66] width 41 height 13
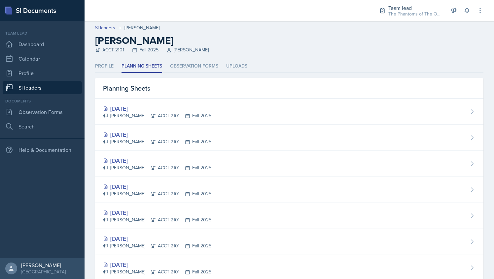
click at [156, 95] on div "Planning Sheets" at bounding box center [289, 88] width 388 height 21
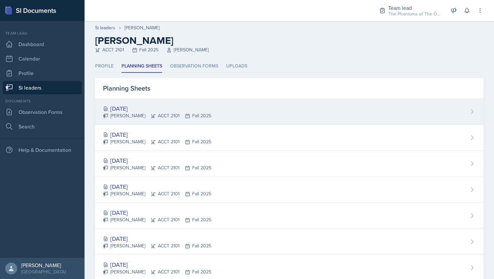
click at [165, 108] on div "[DATE]" at bounding box center [157, 108] width 108 height 9
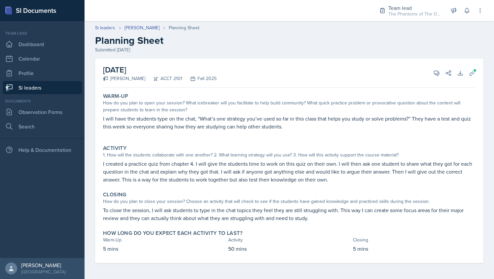
click at [53, 86] on link "Si leaders" at bounding box center [42, 87] width 79 height 13
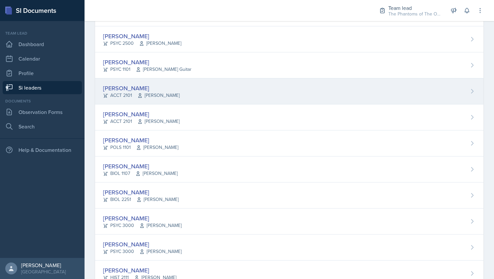
scroll to position [70, 0]
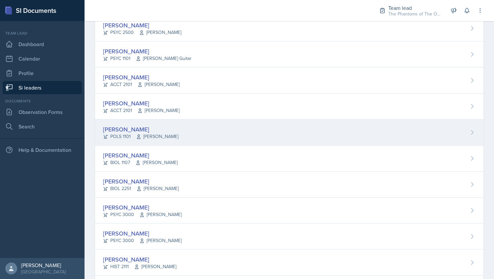
click at [182, 138] on div "[PERSON_NAME] POLS 1101 [PERSON_NAME]" at bounding box center [289, 133] width 388 height 26
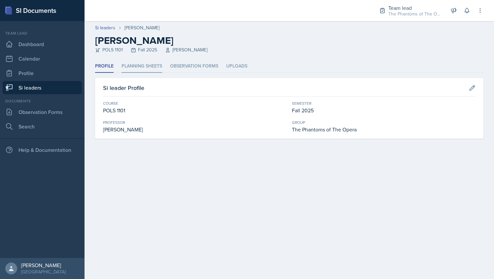
click at [147, 67] on li "Planning Sheets" at bounding box center [141, 66] width 41 height 13
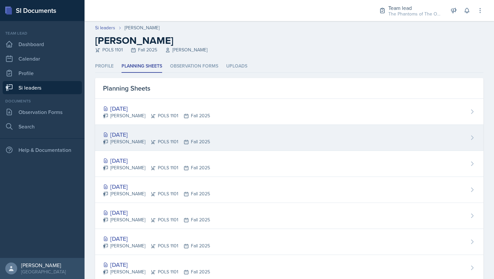
click at [196, 140] on div "[PERSON_NAME] POLS 1101 Fall 2025" at bounding box center [156, 142] width 107 height 7
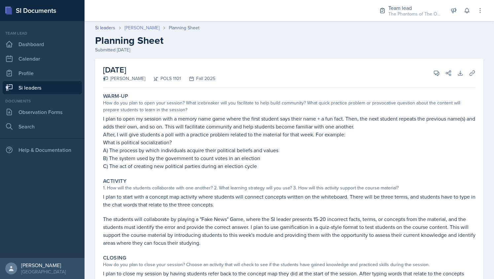
click at [138, 27] on link "[PERSON_NAME]" at bounding box center [141, 27] width 35 height 7
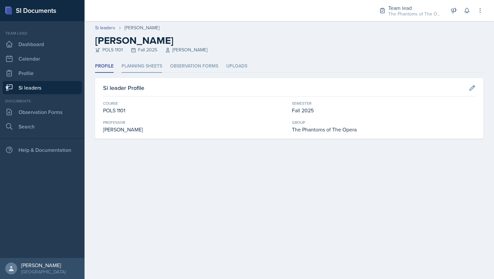
click at [149, 72] on li "Planning Sheets" at bounding box center [141, 66] width 41 height 13
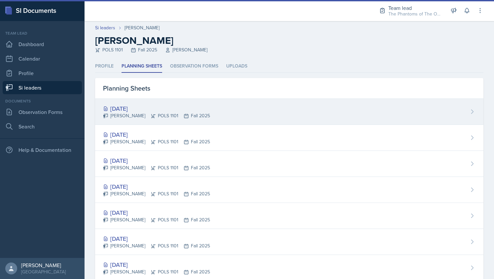
click at [159, 100] on div "[DATE] [PERSON_NAME] POLS 1101 Fall 2025" at bounding box center [289, 112] width 388 height 26
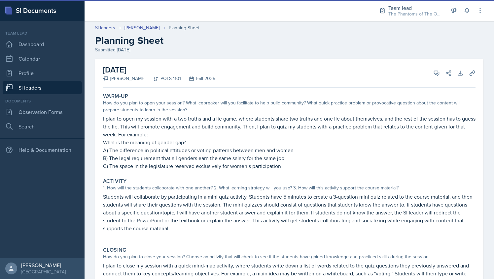
click at [51, 91] on link "Si leaders" at bounding box center [42, 87] width 79 height 13
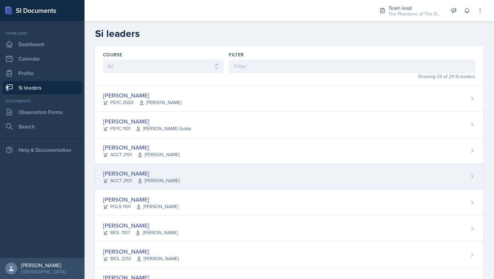
click at [138, 173] on div "[PERSON_NAME]" at bounding box center [141, 173] width 77 height 9
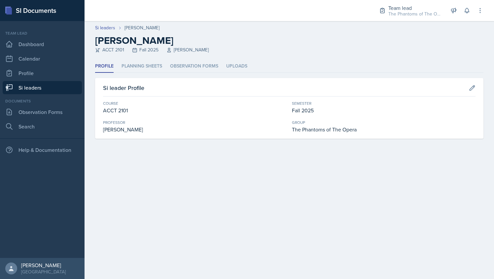
click at [59, 90] on link "Si leaders" at bounding box center [42, 87] width 79 height 13
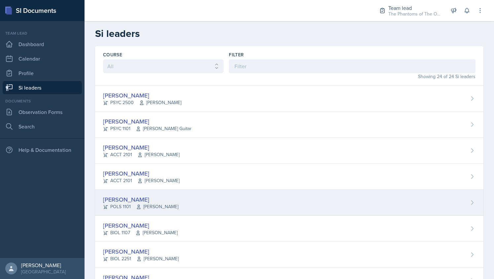
click at [153, 196] on div "[PERSON_NAME]" at bounding box center [140, 199] width 75 height 9
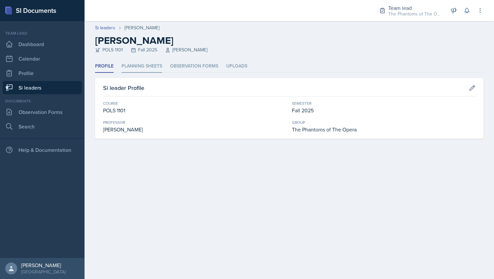
click at [144, 70] on li "Planning Sheets" at bounding box center [141, 66] width 41 height 13
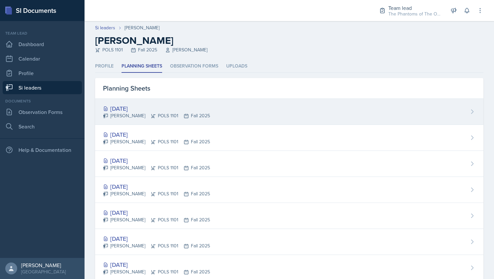
click at [164, 113] on div "[PERSON_NAME] POLS 1101 Fall 2025" at bounding box center [156, 116] width 107 height 7
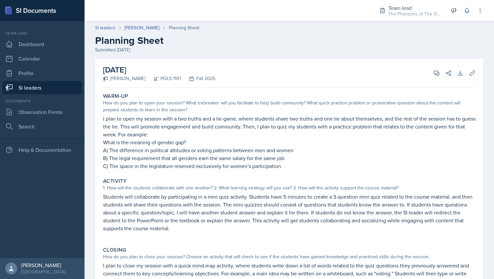
click at [60, 88] on link "Si leaders" at bounding box center [42, 87] width 79 height 13
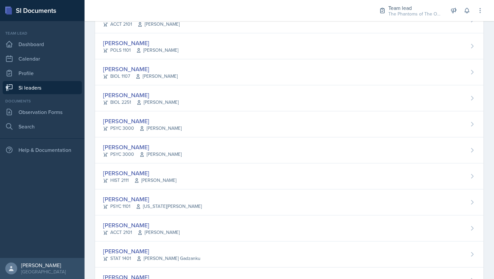
scroll to position [178, 0]
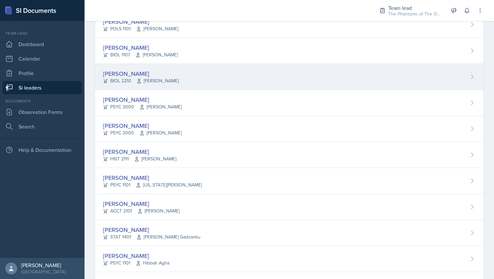
click at [188, 80] on div "[PERSON_NAME] BIOL 2251 Vennece [PERSON_NAME]" at bounding box center [289, 77] width 388 height 26
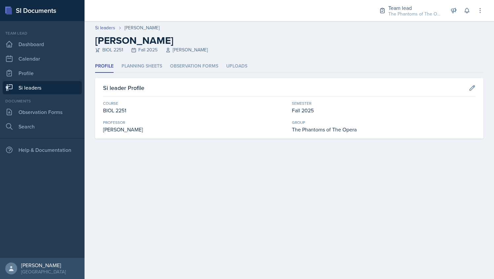
click at [159, 74] on div "Profile Planning Sheets Observation Forms Uploads Profile Planning Sheets Obser…" at bounding box center [289, 99] width 388 height 79
click at [154, 70] on li "Planning Sheets" at bounding box center [141, 66] width 41 height 13
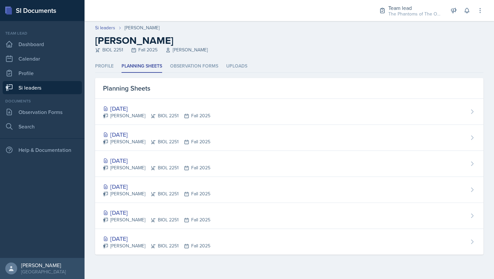
click at [54, 82] on link "Si leaders" at bounding box center [42, 87] width 79 height 13
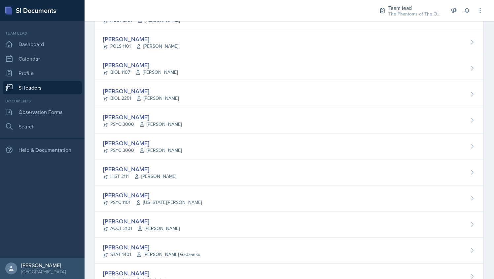
scroll to position [175, 0]
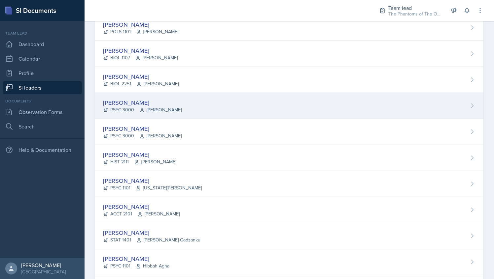
click at [187, 114] on div "[PERSON_NAME] PSYC 3000 [PERSON_NAME]" at bounding box center [289, 106] width 388 height 26
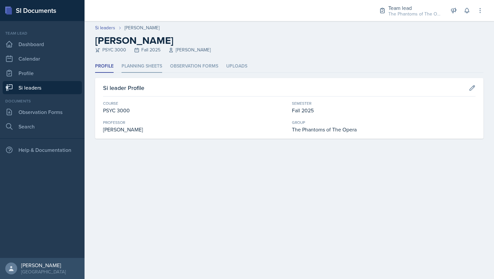
click at [144, 67] on li "Planning Sheets" at bounding box center [141, 66] width 41 height 13
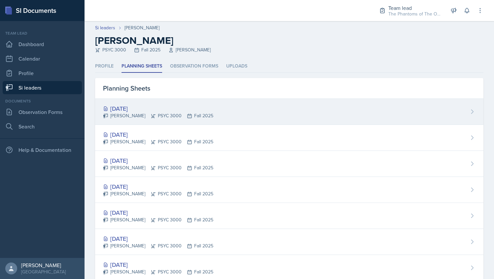
click at [186, 105] on div "[DATE]" at bounding box center [158, 108] width 110 height 9
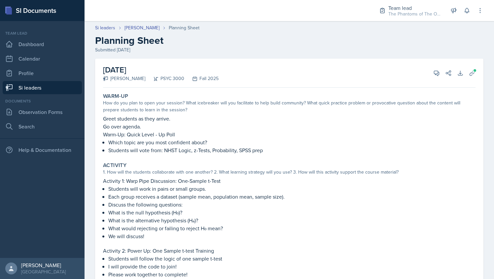
click at [42, 88] on link "Si leaders" at bounding box center [42, 87] width 79 height 13
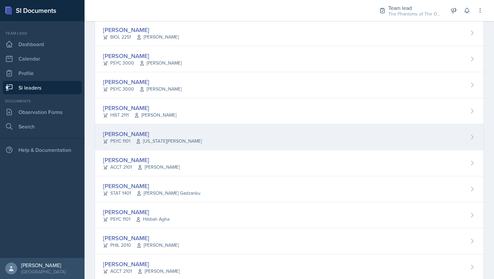
scroll to position [218, 0]
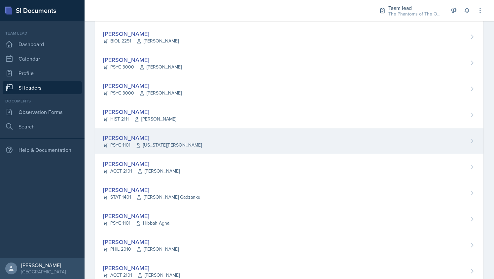
click at [168, 128] on div "[PERSON_NAME] PSYC 1101 [US_STATE][PERSON_NAME]" at bounding box center [289, 141] width 388 height 26
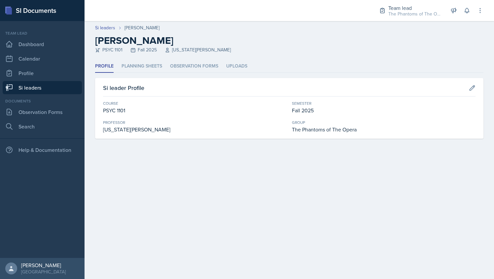
click at [56, 92] on link "Si leaders" at bounding box center [42, 87] width 79 height 13
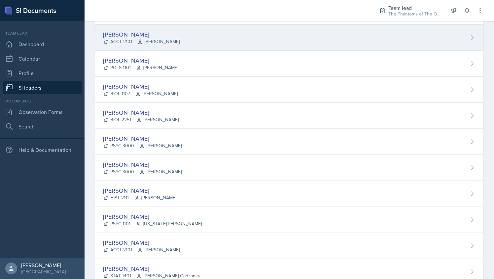
scroll to position [141, 0]
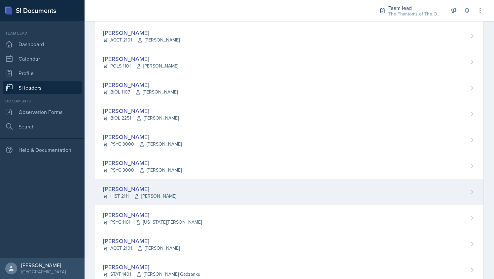
click at [192, 192] on div "[PERSON_NAME] HIST 2111 [PERSON_NAME]" at bounding box center [289, 193] width 388 height 26
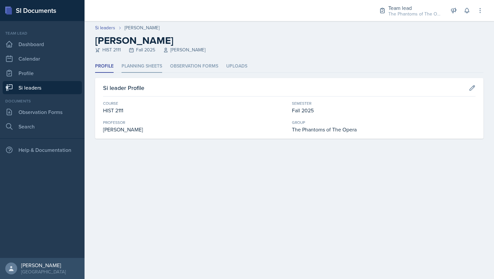
click at [147, 68] on li "Planning Sheets" at bounding box center [141, 66] width 41 height 13
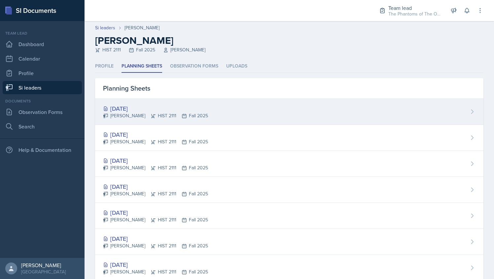
click at [151, 116] on icon at bounding box center [153, 116] width 4 height 4
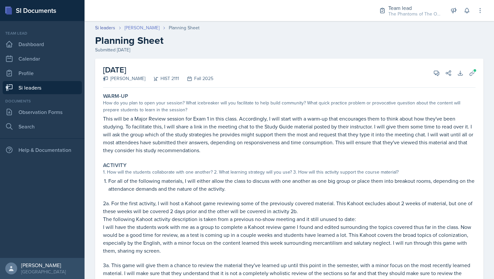
click at [130, 27] on link "[PERSON_NAME]" at bounding box center [141, 27] width 35 height 7
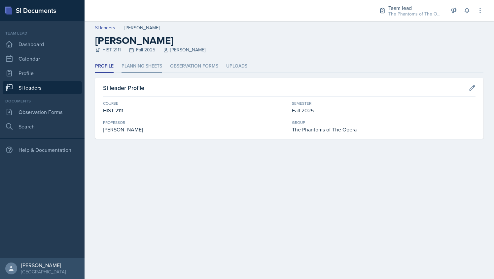
click at [136, 66] on li "Planning Sheets" at bounding box center [141, 66] width 41 height 13
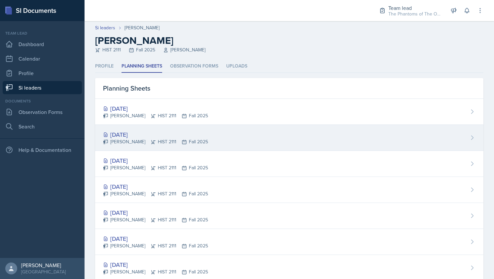
click at [154, 137] on div "[DATE]" at bounding box center [155, 134] width 105 height 9
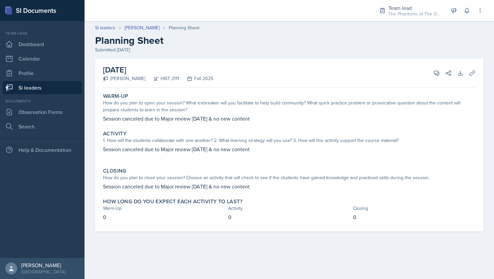
click at [71, 92] on link "Si leaders" at bounding box center [42, 87] width 79 height 13
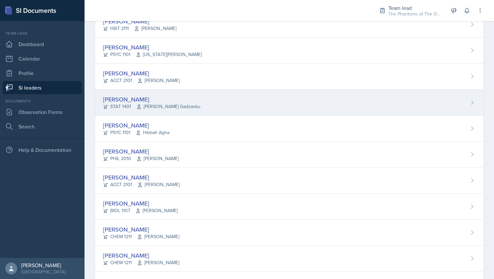
scroll to position [309, 0]
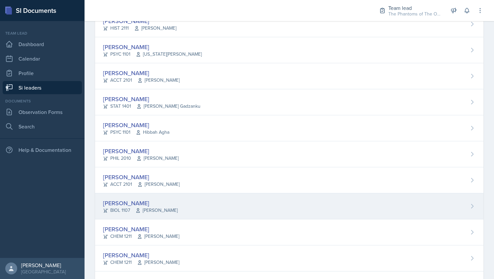
click at [198, 207] on div "[PERSON_NAME] BIOL 1107 [PERSON_NAME]" at bounding box center [289, 207] width 388 height 26
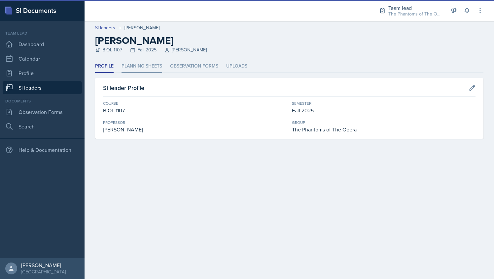
click at [143, 66] on li "Planning Sheets" at bounding box center [141, 66] width 41 height 13
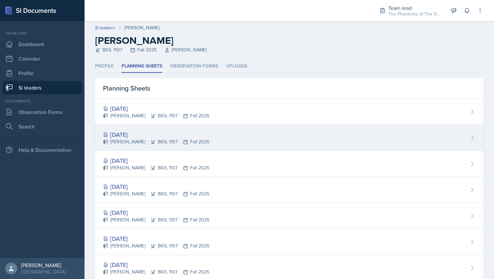
click at [173, 125] on div "[DATE] [PERSON_NAME] BIOL 1107 Fall 2025" at bounding box center [289, 138] width 388 height 26
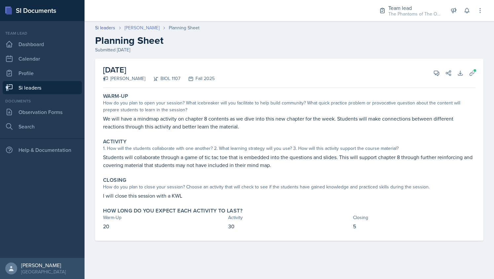
click at [144, 28] on link "[PERSON_NAME]" at bounding box center [141, 27] width 35 height 7
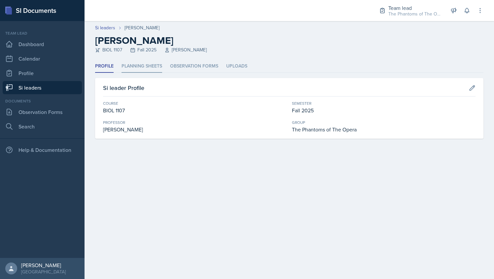
click at [147, 68] on li "Planning Sheets" at bounding box center [141, 66] width 41 height 13
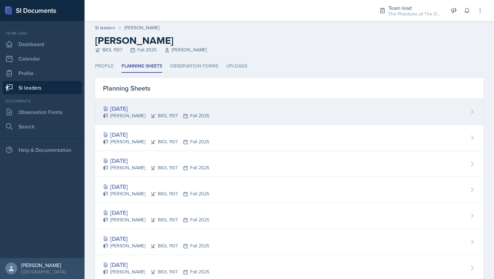
click at [151, 114] on div "[PERSON_NAME] BIOL 1107 Fall 2025" at bounding box center [156, 116] width 106 height 7
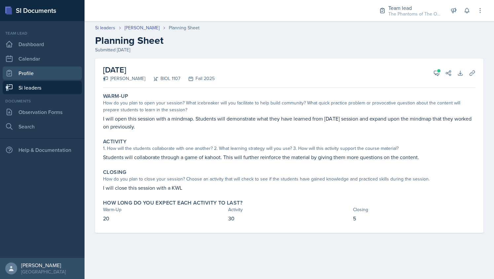
click at [31, 79] on link "Profile" at bounding box center [42, 73] width 79 height 13
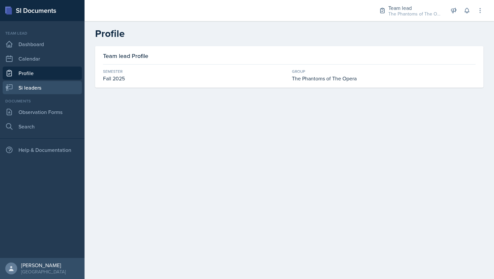
click at [42, 91] on link "Si leaders" at bounding box center [42, 87] width 79 height 13
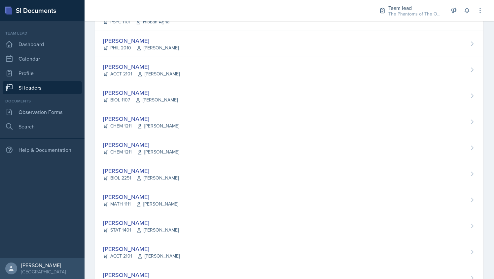
scroll to position [444, 0]
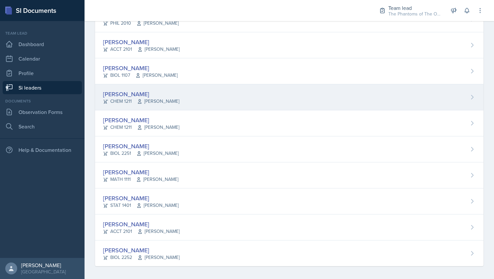
click at [173, 100] on span "[PERSON_NAME]" at bounding box center [158, 101] width 42 height 7
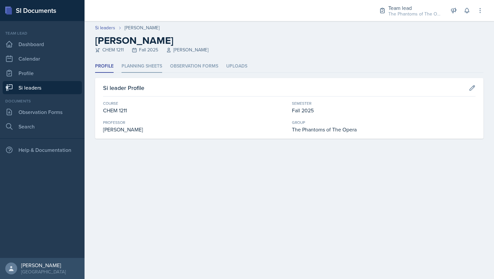
click at [148, 60] on li "Planning Sheets" at bounding box center [141, 66] width 41 height 13
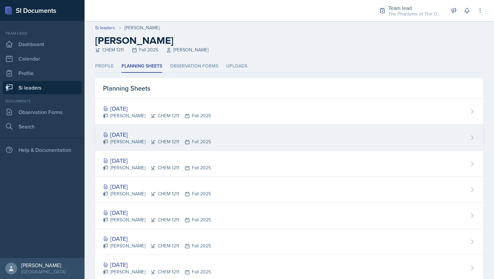
click at [184, 140] on icon at bounding box center [186, 142] width 5 height 5
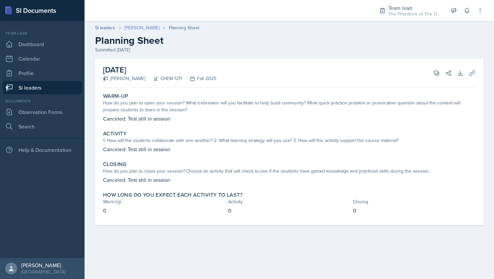
click at [140, 28] on link "[PERSON_NAME]" at bounding box center [141, 27] width 35 height 7
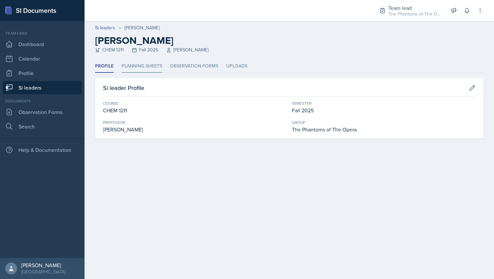
click at [140, 63] on li "Planning Sheets" at bounding box center [141, 66] width 41 height 13
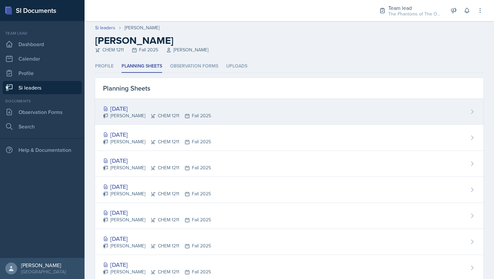
click at [156, 103] on div "[DATE] [PERSON_NAME] CHEM 1211 Fall 2025" at bounding box center [289, 112] width 388 height 26
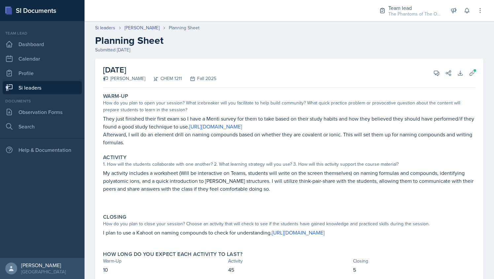
click at [42, 89] on link "Si leaders" at bounding box center [42, 87] width 79 height 13
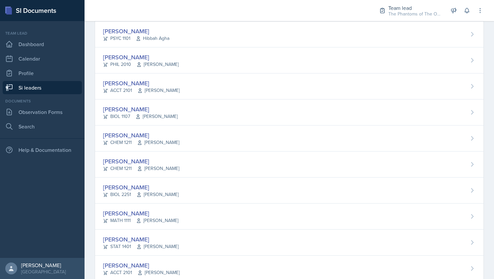
scroll to position [444, 0]
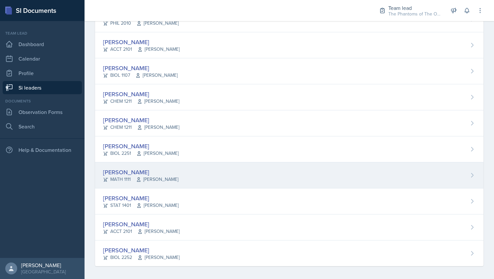
click at [190, 168] on div "[PERSON_NAME] MATH 1111 [PERSON_NAME]" at bounding box center [289, 176] width 388 height 26
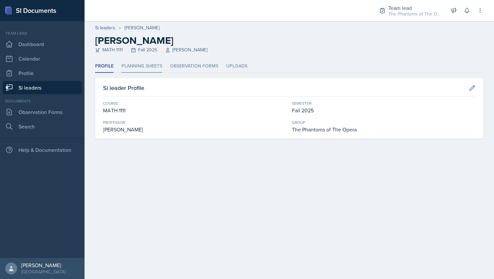
click at [144, 65] on li "Planning Sheets" at bounding box center [141, 66] width 41 height 13
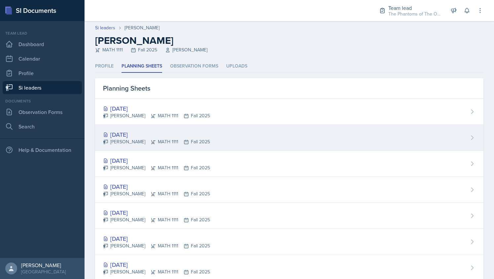
scroll to position [3, 0]
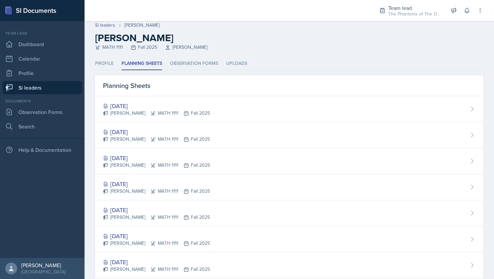
drag, startPoint x: 182, startPoint y: 135, endPoint x: 144, endPoint y: 129, distance: 38.7
click at [144, 129] on div "[DATE]" at bounding box center [156, 132] width 107 height 9
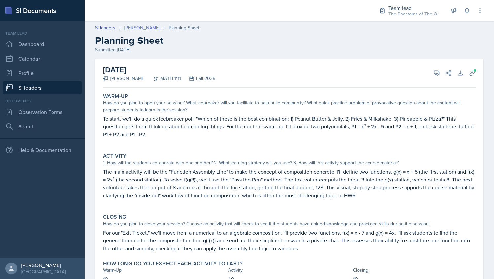
click at [137, 26] on link "[PERSON_NAME]" at bounding box center [141, 27] width 35 height 7
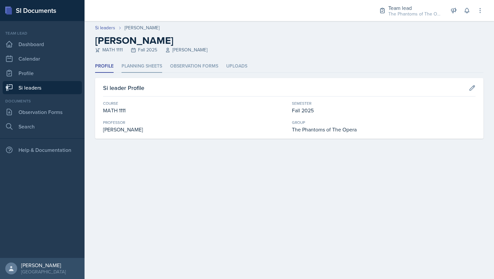
click at [138, 64] on li "Planning Sheets" at bounding box center [141, 66] width 41 height 13
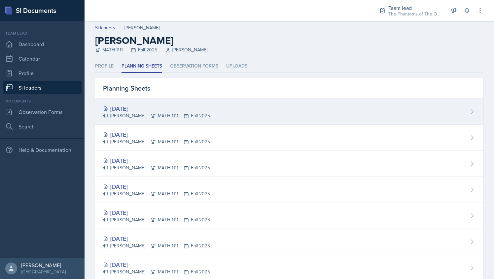
click at [162, 115] on div "[PERSON_NAME] MATH 1111 Fall 2025" at bounding box center [156, 116] width 107 height 7
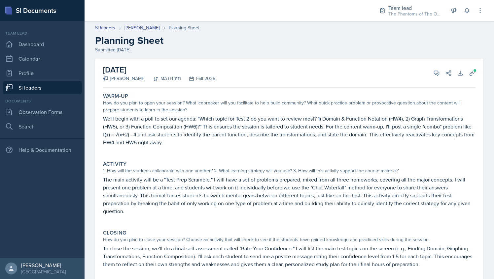
click at [66, 86] on link "Si leaders" at bounding box center [42, 87] width 79 height 13
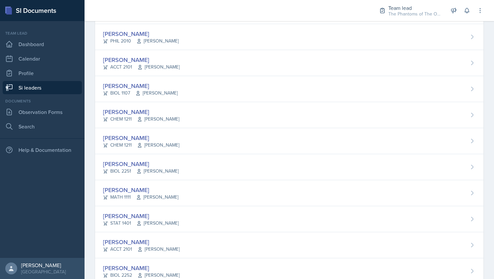
scroll to position [444, 0]
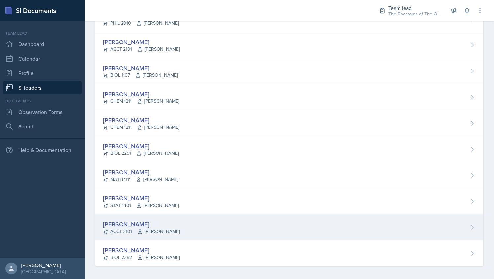
click at [165, 222] on div "[PERSON_NAME]" at bounding box center [141, 224] width 77 height 9
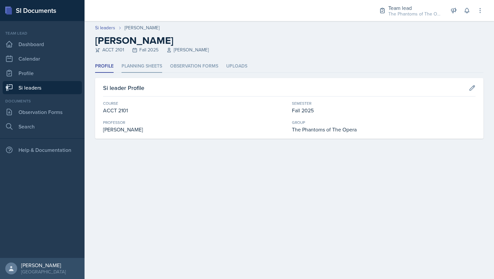
click at [152, 67] on li "Planning Sheets" at bounding box center [141, 66] width 41 height 13
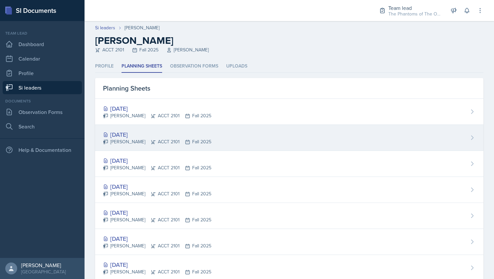
click at [149, 127] on div "[DATE] [PERSON_NAME] ACCT 2101 Fall 2025" at bounding box center [289, 138] width 388 height 26
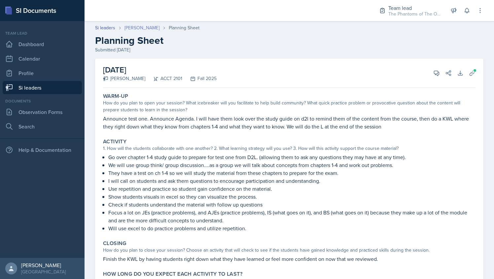
click at [134, 29] on link "[PERSON_NAME]" at bounding box center [141, 27] width 35 height 7
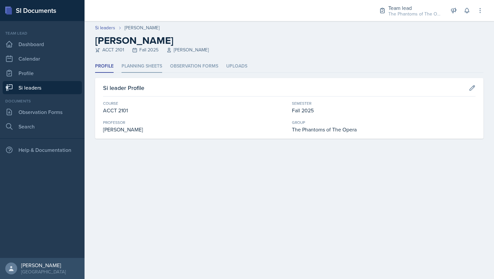
click at [138, 67] on li "Planning Sheets" at bounding box center [141, 66] width 41 height 13
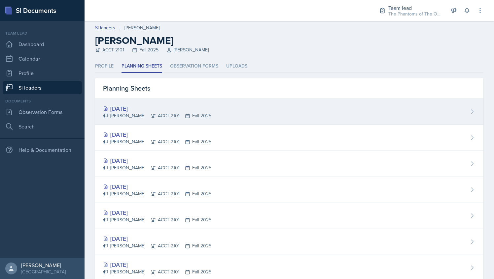
click at [151, 114] on icon at bounding box center [153, 116] width 4 height 4
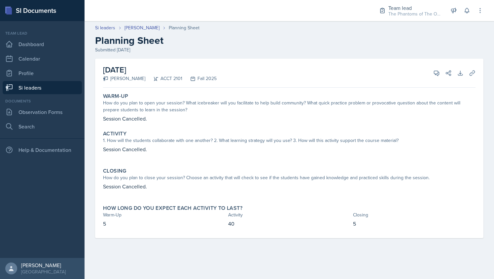
click at [56, 86] on link "Si leaders" at bounding box center [42, 87] width 79 height 13
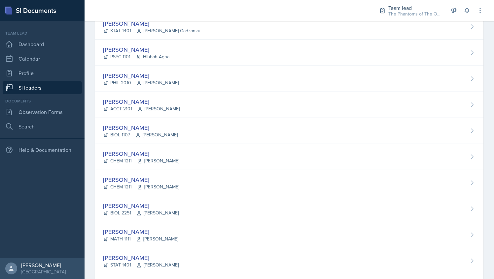
scroll to position [444, 0]
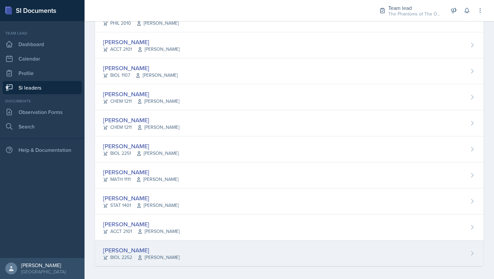
click at [177, 245] on div "[PERSON_NAME] BIOL 2252 [PERSON_NAME]" at bounding box center [289, 254] width 388 height 26
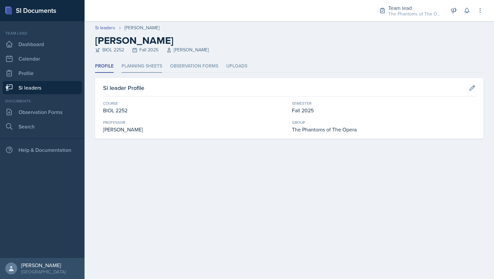
click at [160, 66] on li "Planning Sheets" at bounding box center [141, 66] width 41 height 13
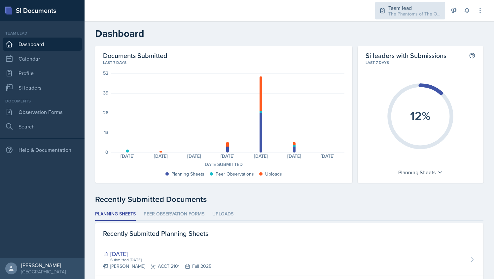
click at [402, 15] on div "The Phantoms of The Opera / Fall 2025" at bounding box center [414, 14] width 53 height 7
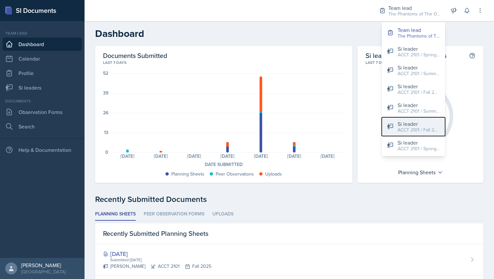
click at [414, 130] on div "ACCT 2101 / Fall 2025" at bounding box center [418, 130] width 42 height 7
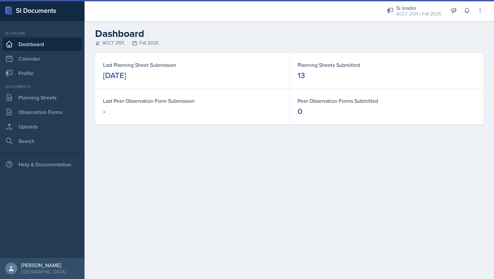
click at [63, 88] on div "Documents" at bounding box center [42, 87] width 79 height 6
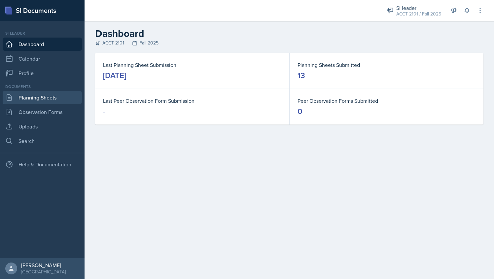
click at [50, 97] on link "Planning Sheets" at bounding box center [42, 97] width 79 height 13
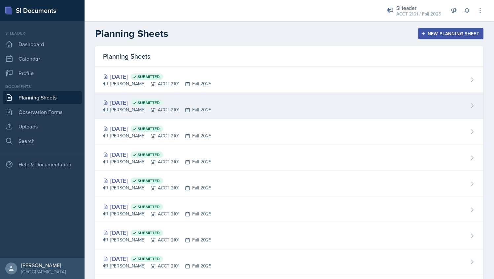
click at [129, 101] on div "Sep 30th, 2025 Submitted" at bounding box center [157, 102] width 108 height 9
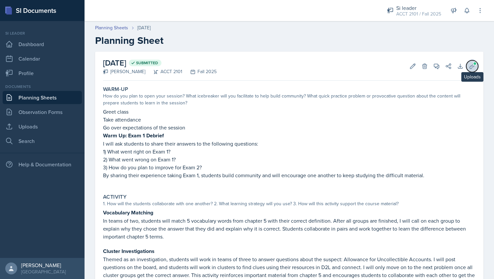
click at [473, 65] on span at bounding box center [475, 64] width 4 height 4
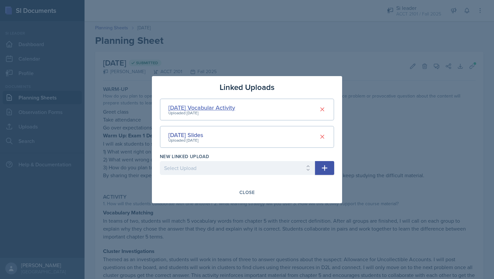
click at [225, 110] on div "[DATE] Vocabular Activity" at bounding box center [201, 107] width 67 height 9
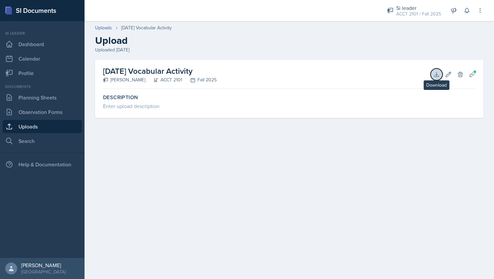
click at [437, 73] on icon at bounding box center [436, 74] width 7 height 7
